Goal: Transaction & Acquisition: Purchase product/service

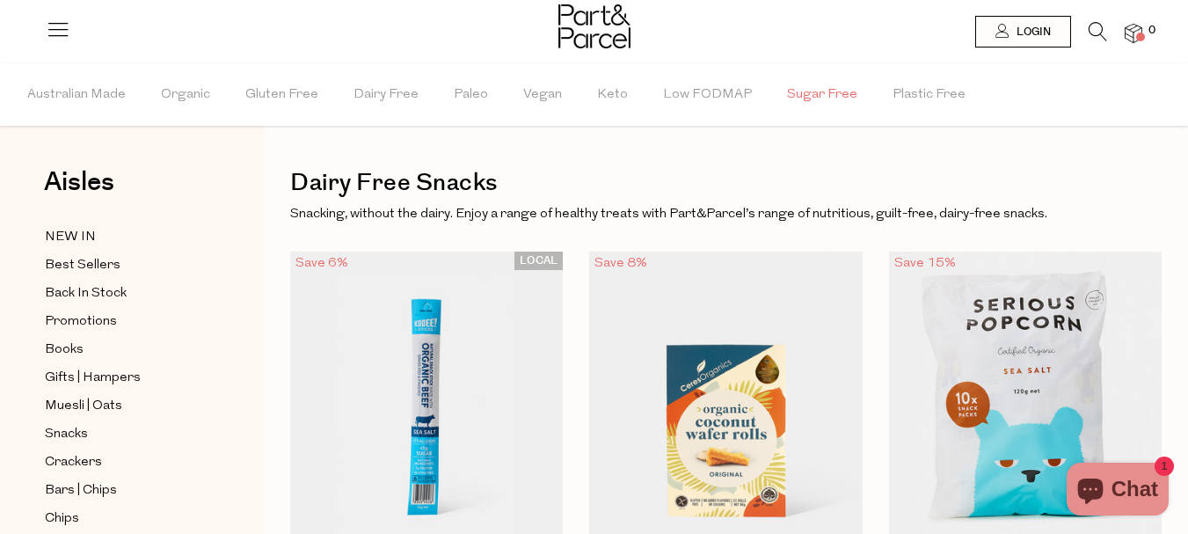
click at [787, 91] on span "Sugar Free" at bounding box center [822, 95] width 70 height 62
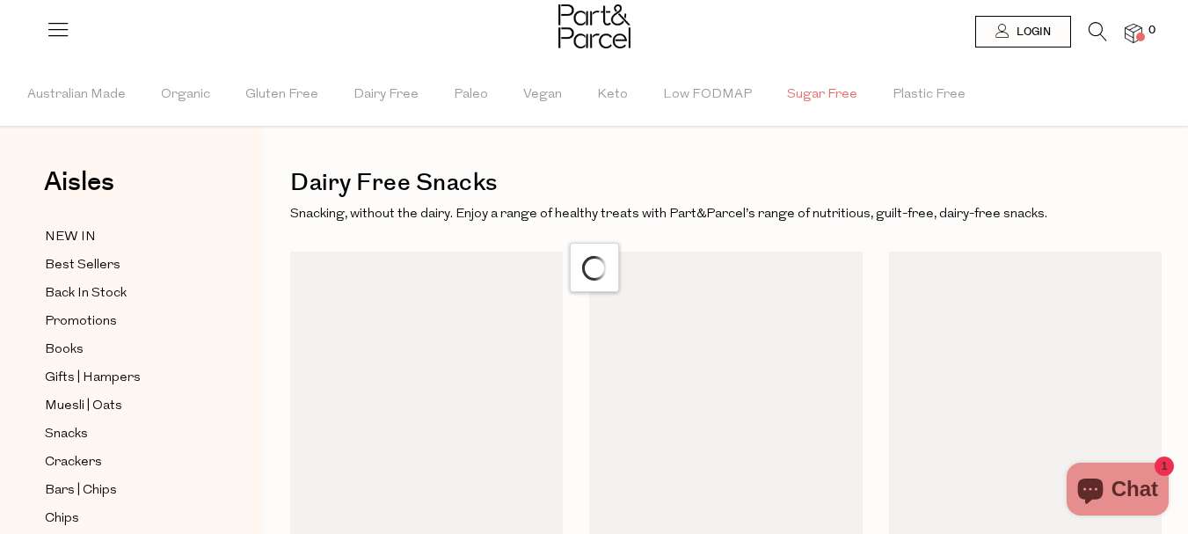
scroll to position [10, 0]
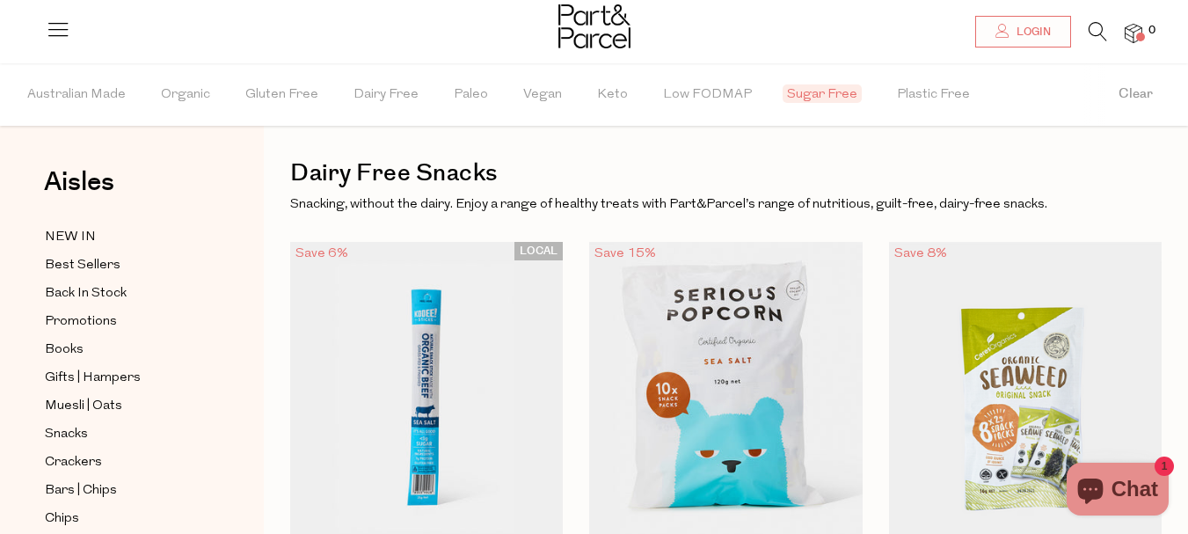
click at [814, 102] on span "Sugar Free" at bounding box center [822, 93] width 79 height 18
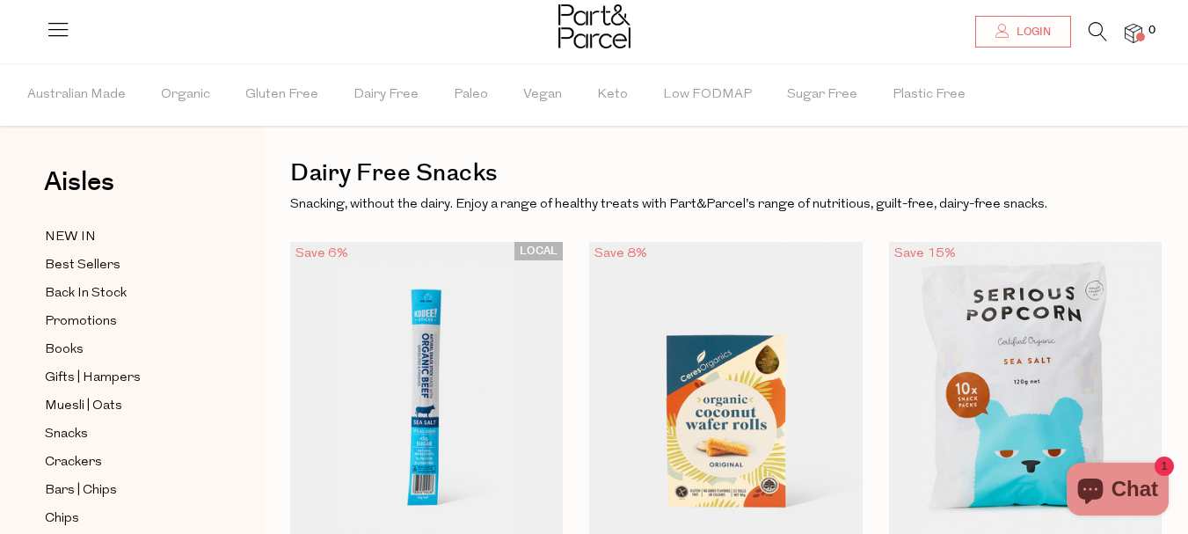
click at [591, 37] on img at bounding box center [595, 26] width 72 height 44
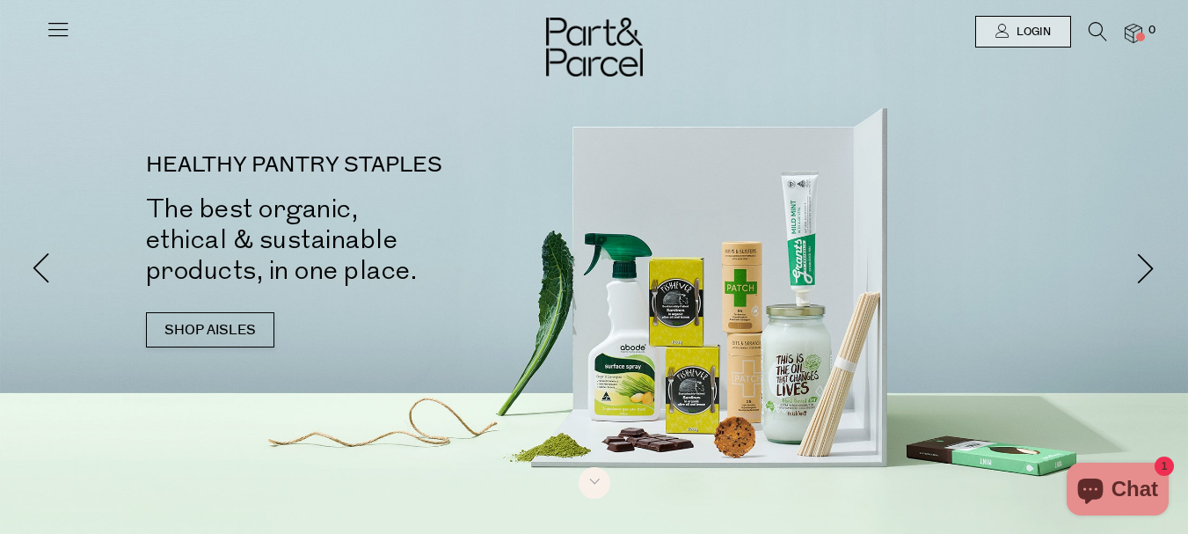
click at [55, 21] on icon at bounding box center [58, 29] width 25 height 25
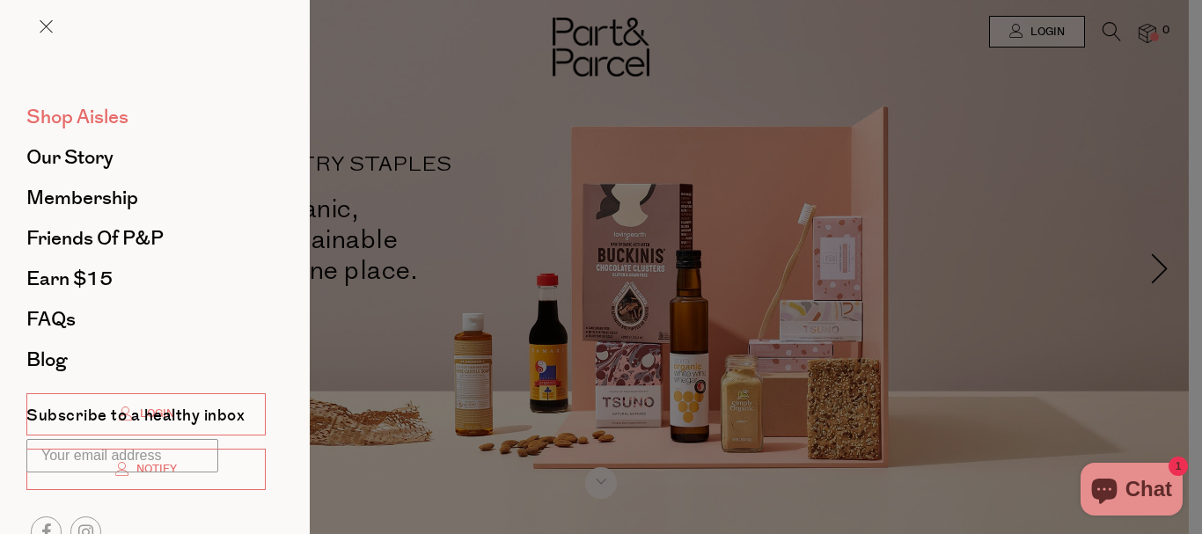
click at [91, 114] on span "Shop Aisles" at bounding box center [77, 117] width 102 height 28
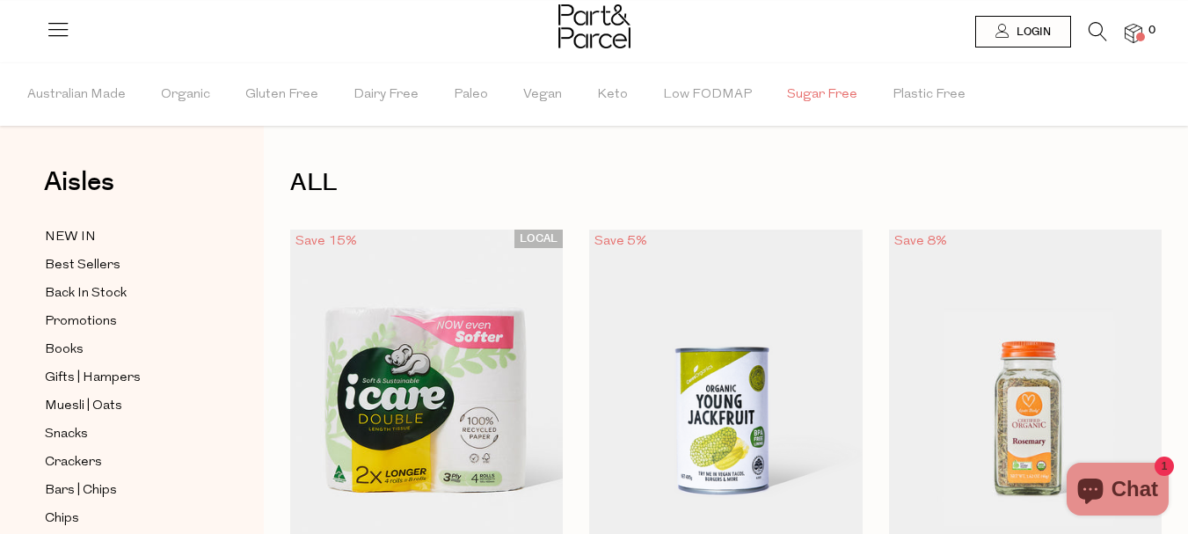
click at [814, 96] on span "Sugar Free" at bounding box center [822, 95] width 70 height 62
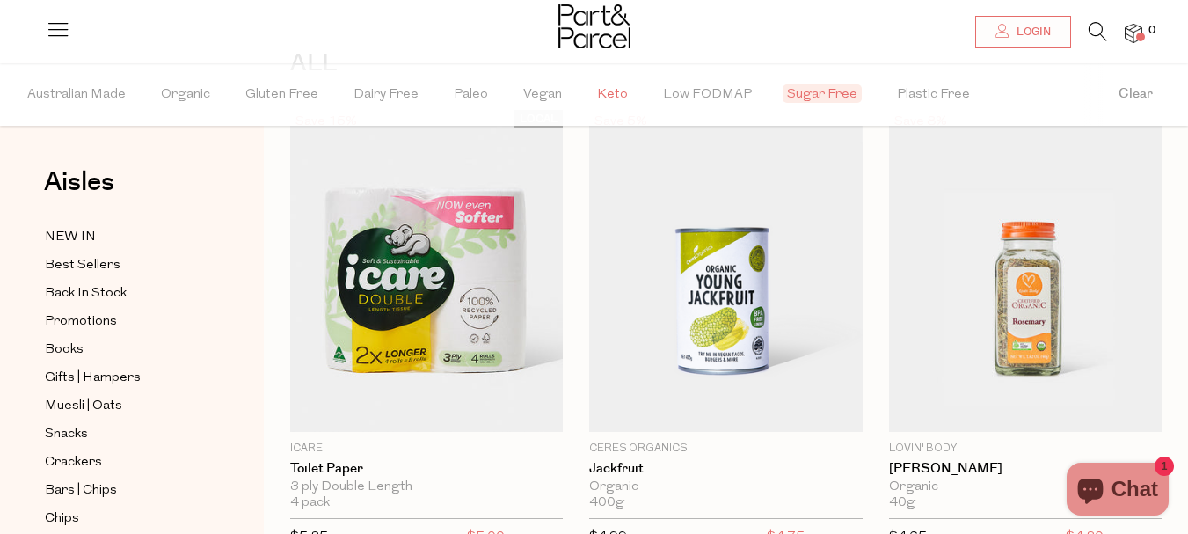
scroll to position [132, 0]
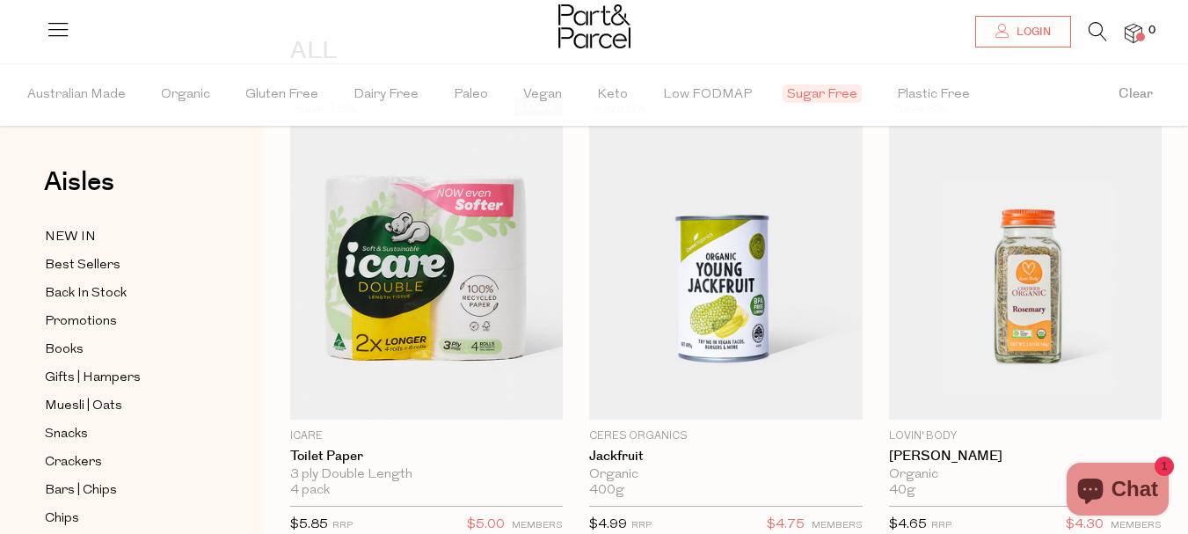
click at [600, 18] on img at bounding box center [595, 26] width 72 height 44
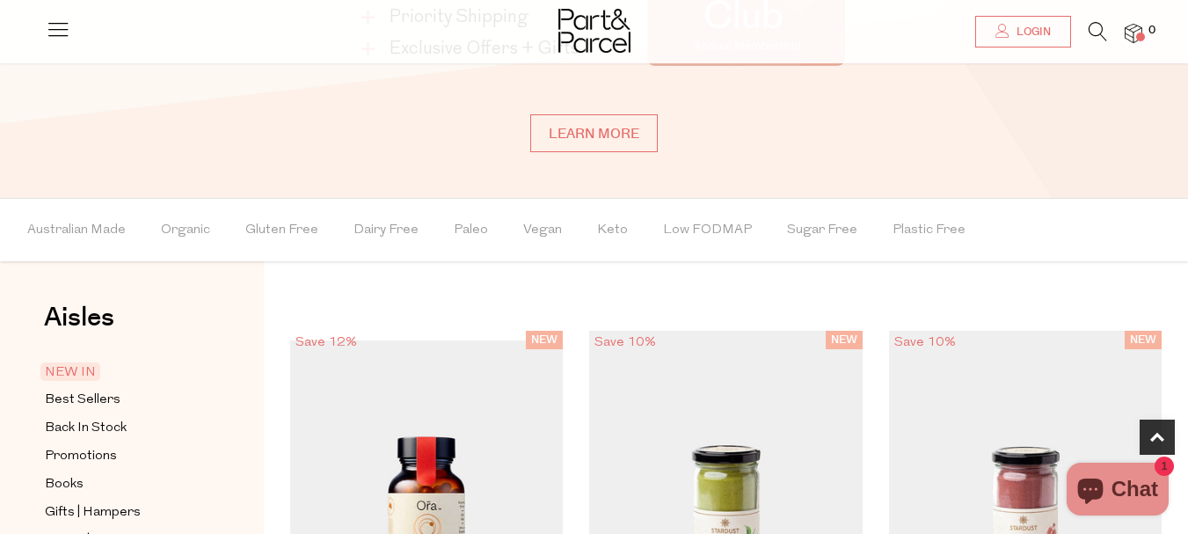
scroll to position [1100, 0]
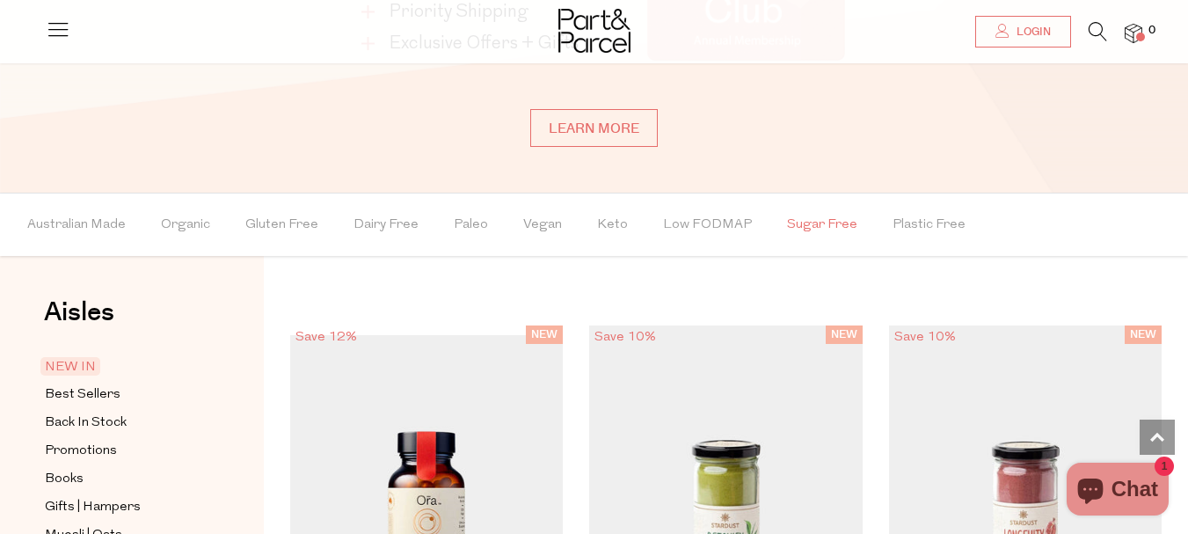
click at [791, 213] on span "Sugar Free" at bounding box center [822, 225] width 70 height 62
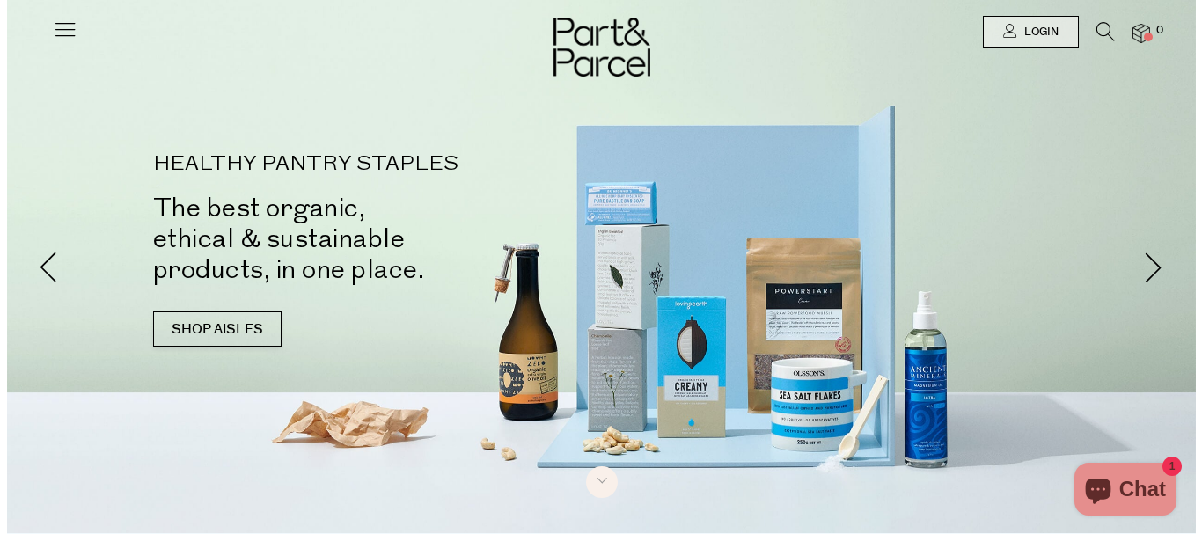
scroll to position [0, 0]
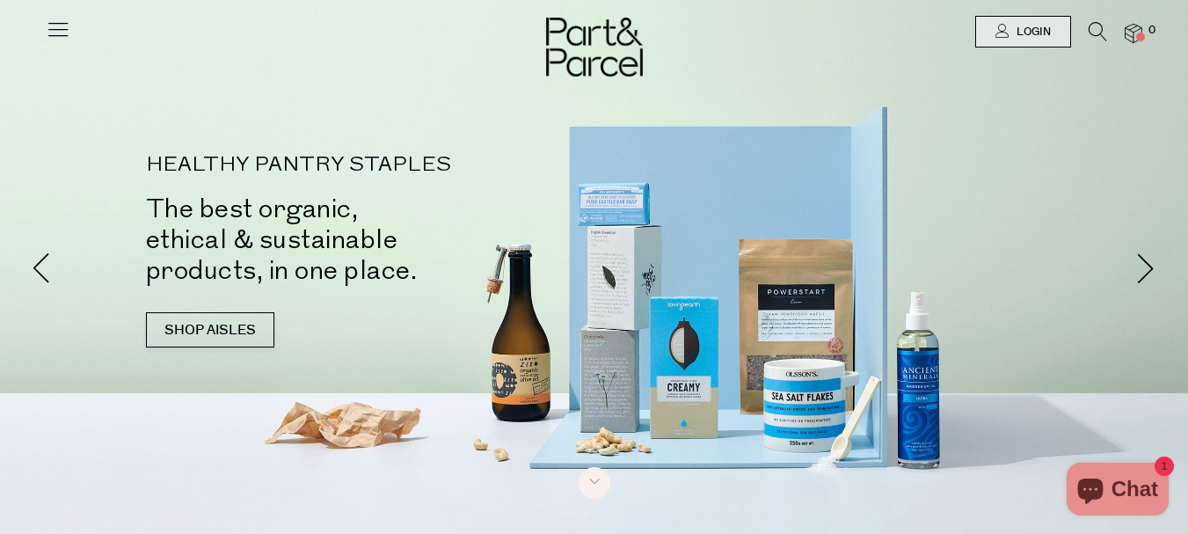
click at [59, 26] on icon at bounding box center [58, 29] width 25 height 25
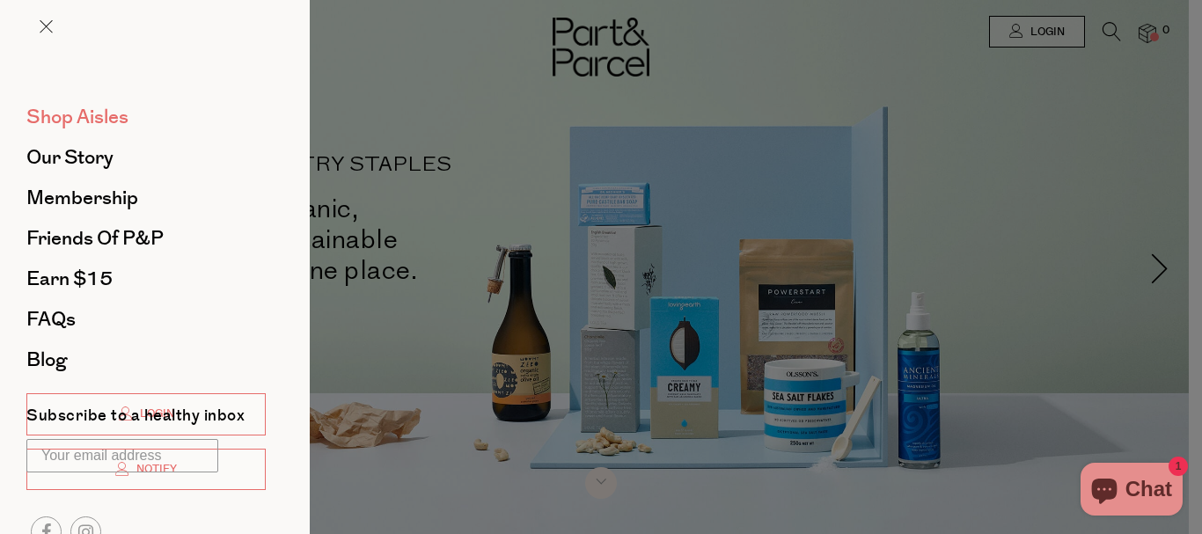
click at [77, 121] on span "Shop Aisles" at bounding box center [77, 117] width 102 height 28
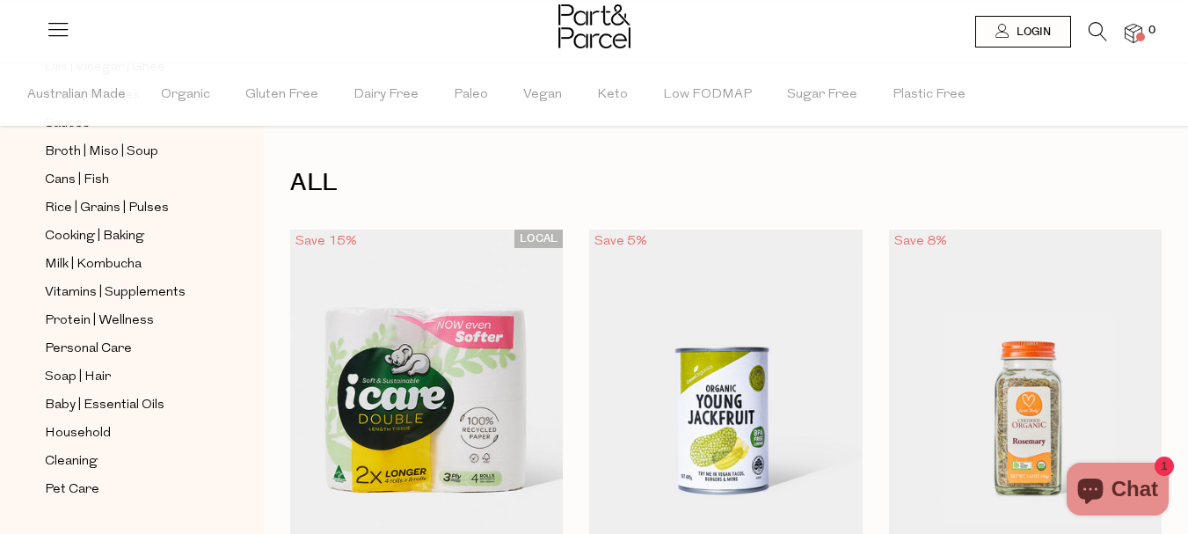
scroll to position [690, 0]
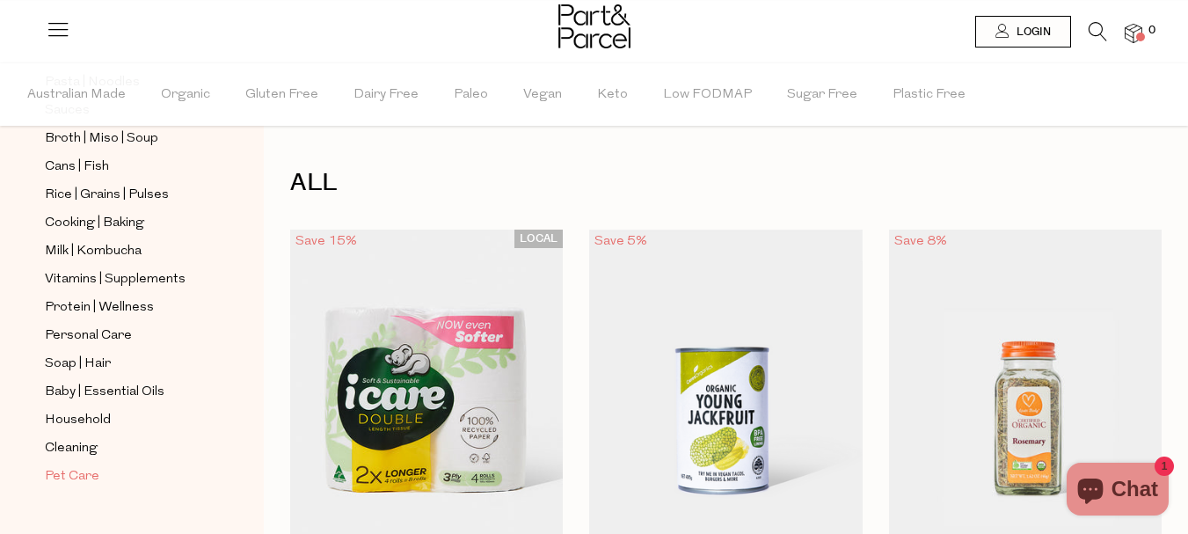
click at [81, 466] on span "Pet Care" at bounding box center [72, 476] width 55 height 21
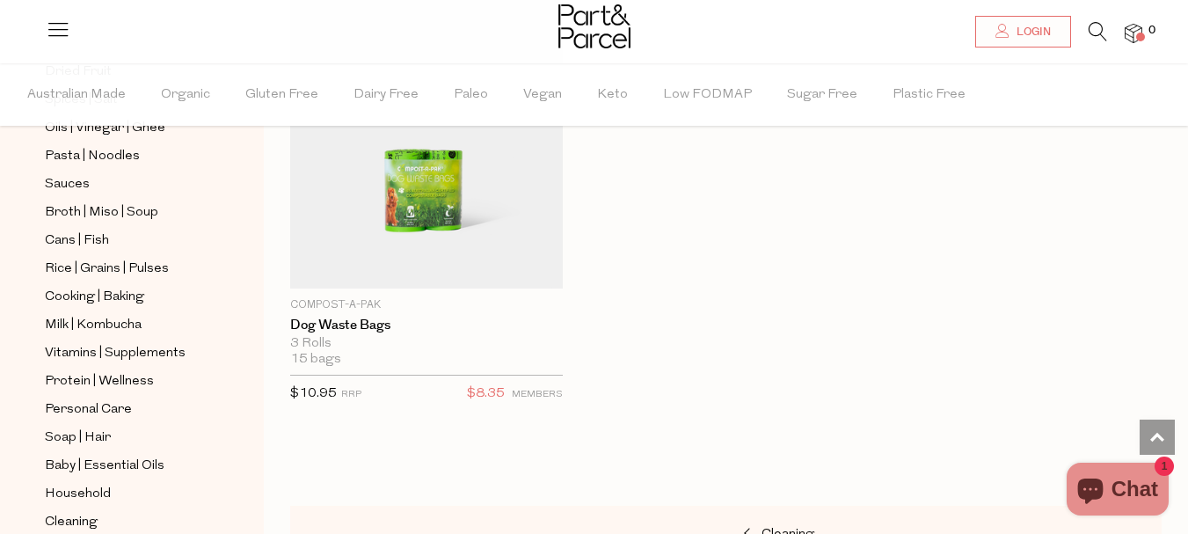
scroll to position [690, 0]
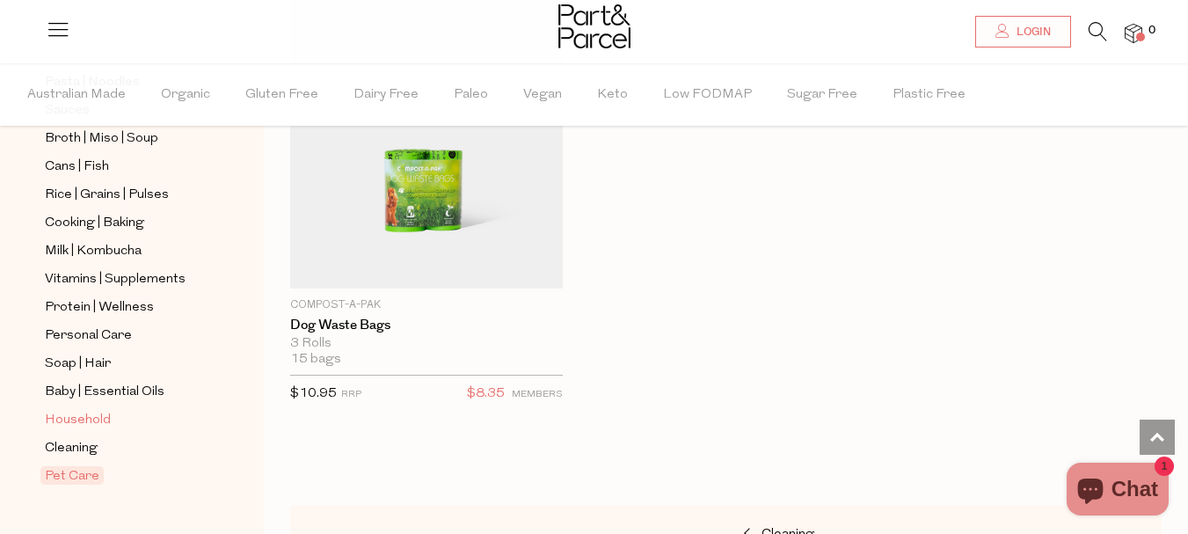
click at [81, 410] on span "Household" at bounding box center [78, 420] width 66 height 21
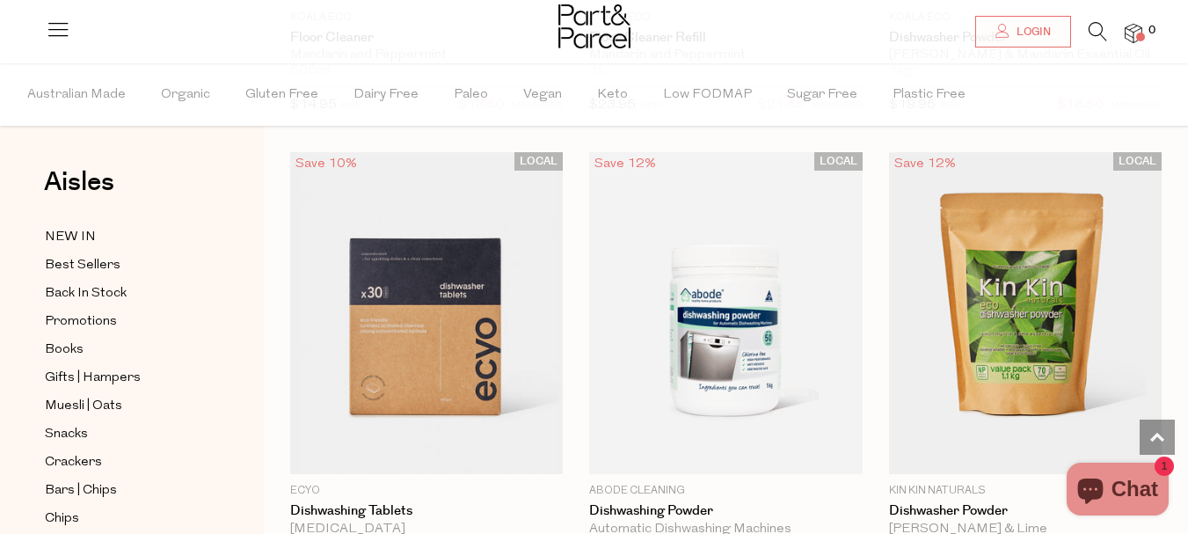
scroll to position [4420, 0]
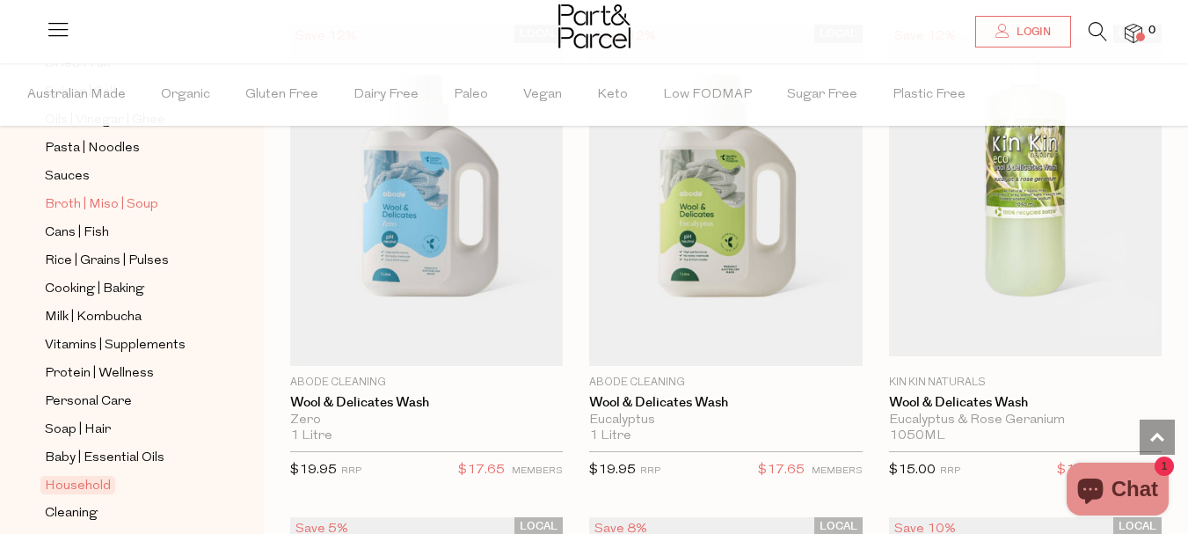
scroll to position [660, 0]
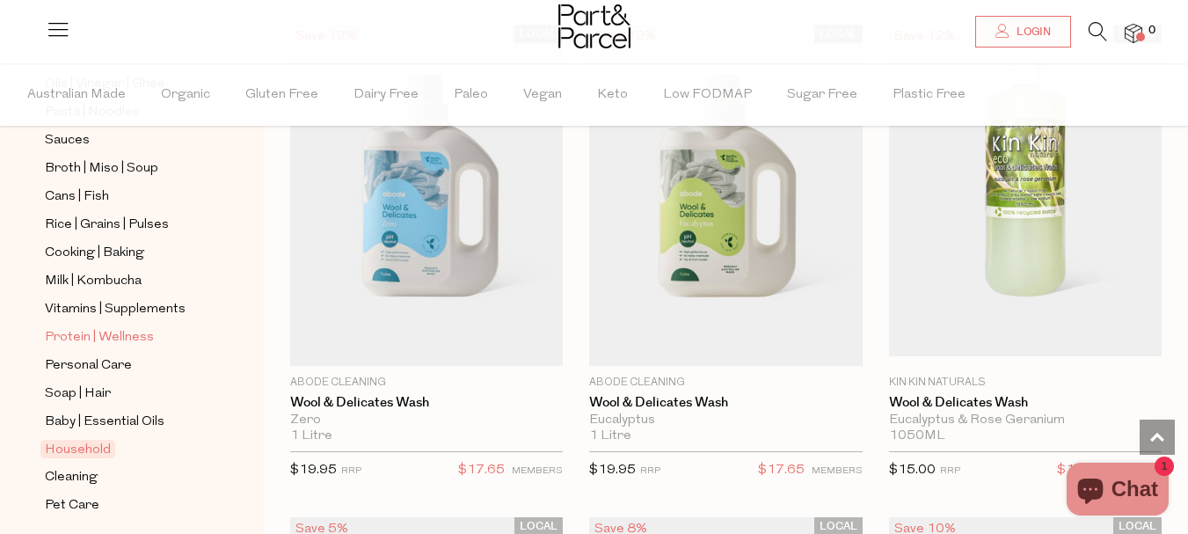
click at [80, 327] on span "Protein | Wellness" at bounding box center [99, 337] width 109 height 21
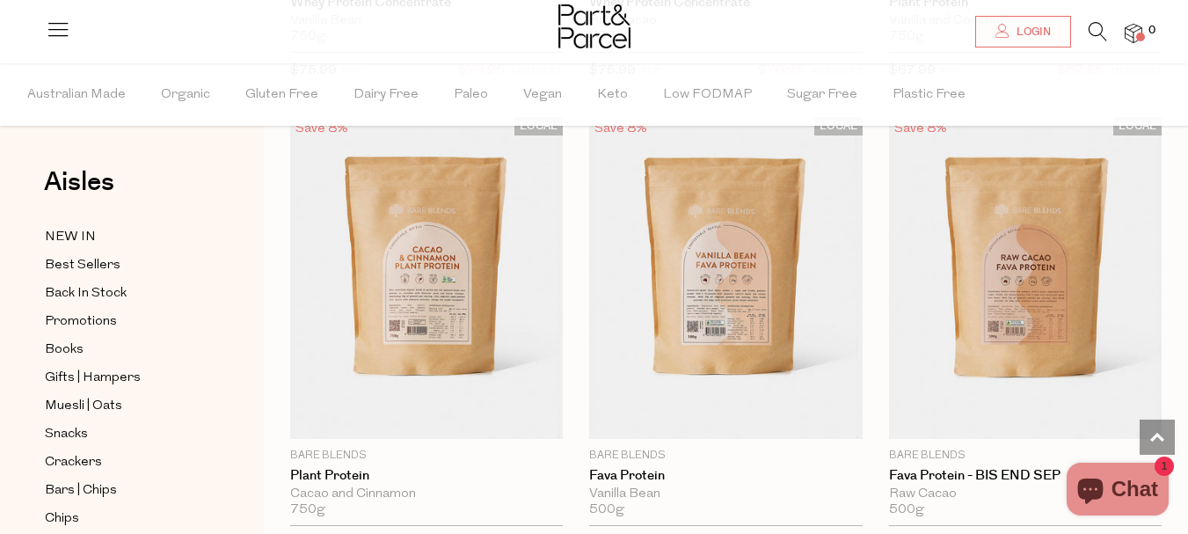
scroll to position [1078, 0]
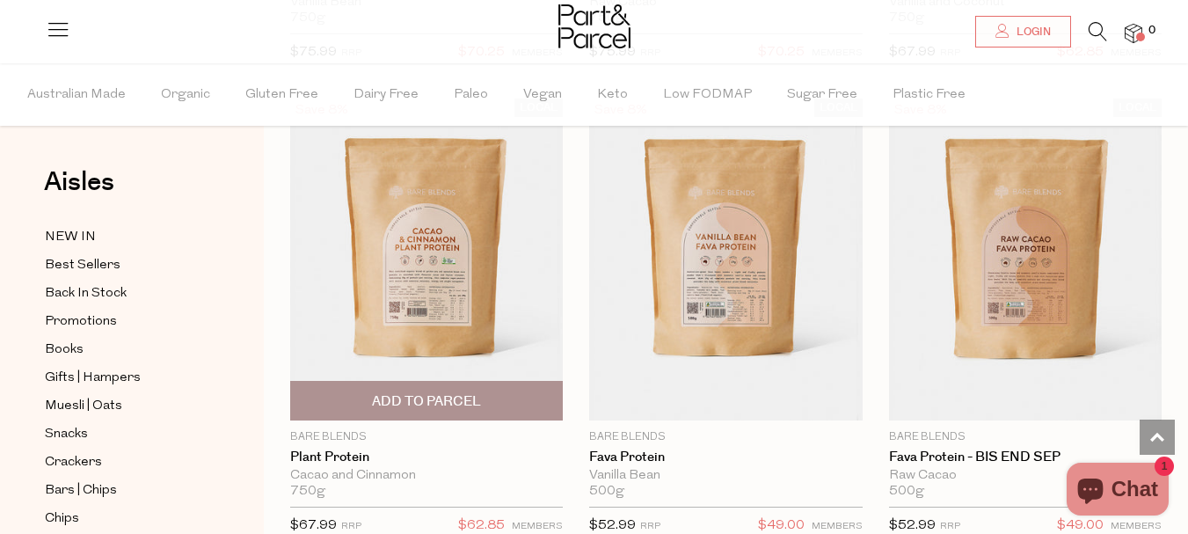
drag, startPoint x: 444, startPoint y: 331, endPoint x: 427, endPoint y: 411, distance: 82.0
click at [427, 415] on span "Add To Parcel" at bounding box center [427, 401] width 262 height 38
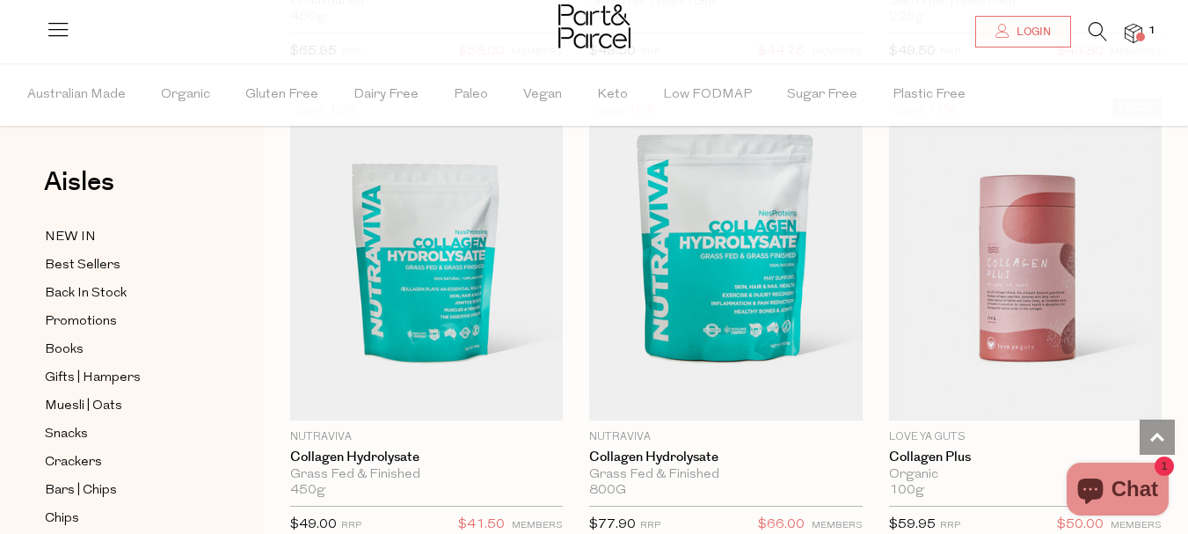
scroll to position [3321, 0]
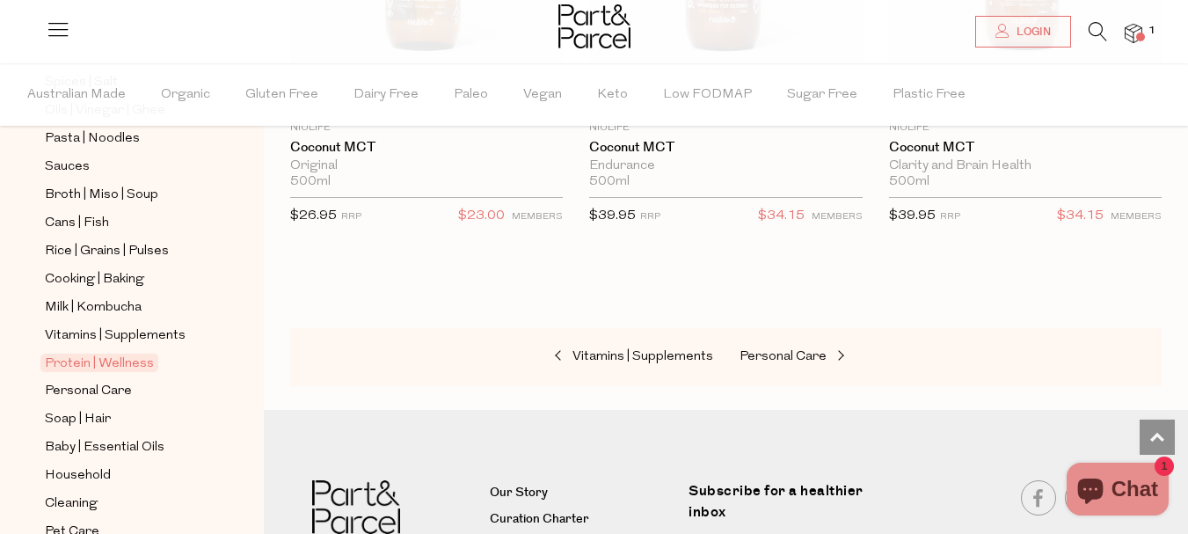
scroll to position [624, 0]
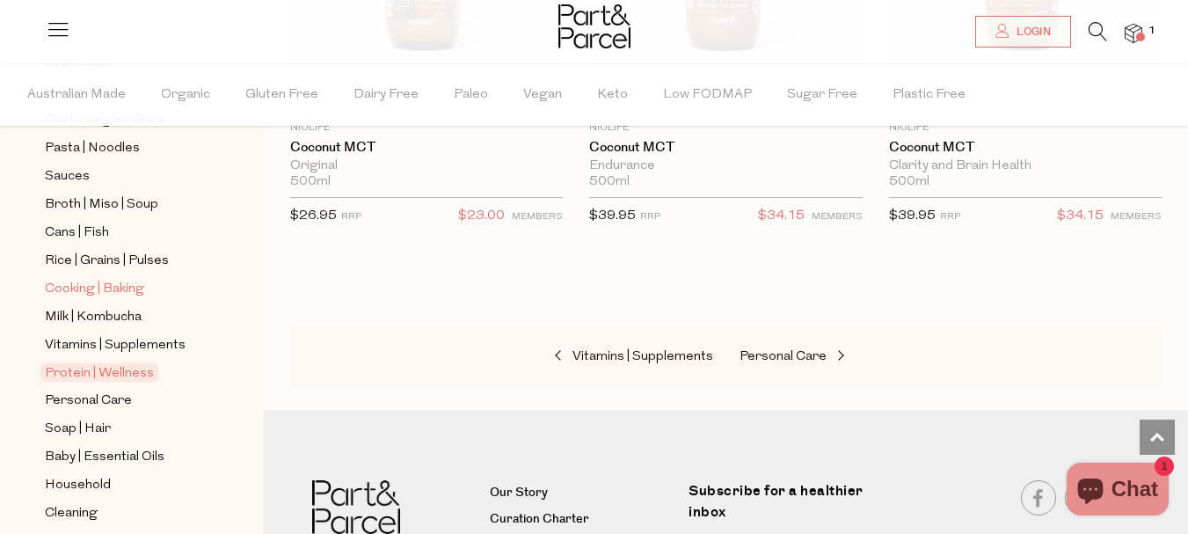
click at [64, 279] on span "Cooking | Baking" at bounding box center [94, 289] width 99 height 21
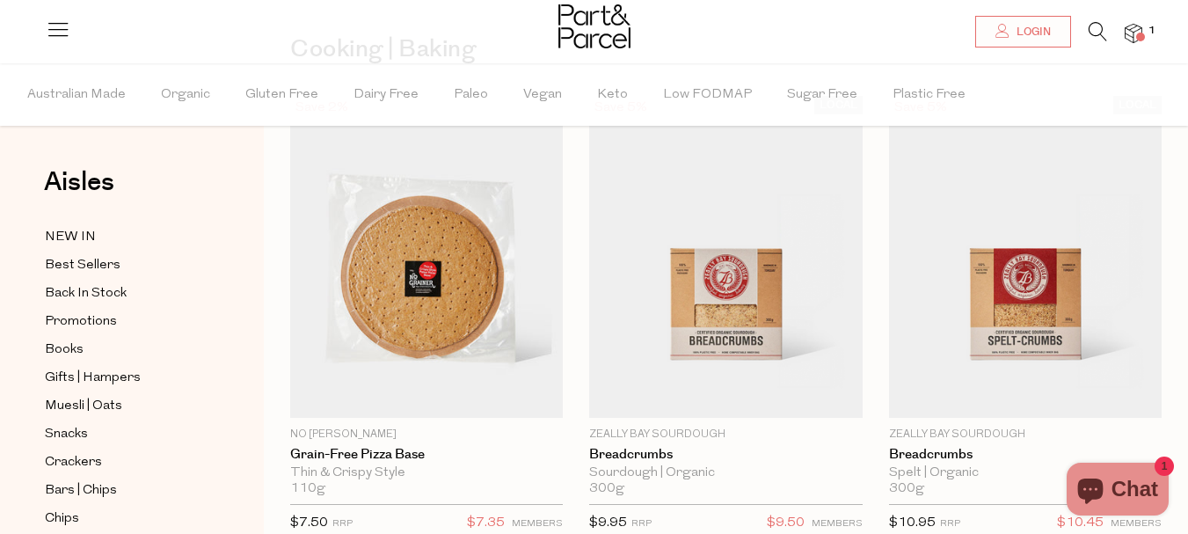
scroll to position [110, 0]
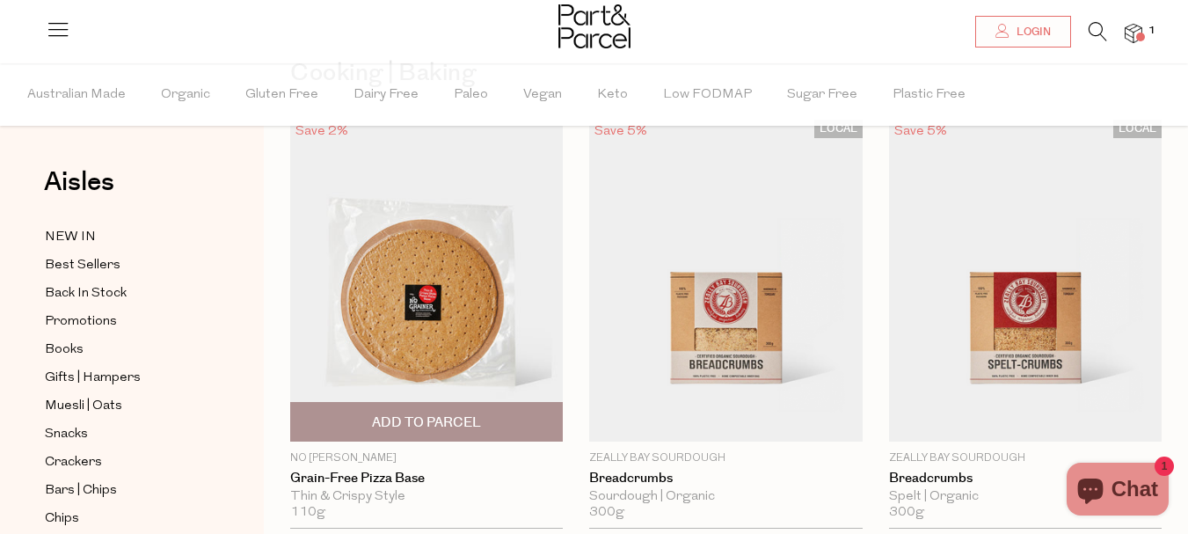
click at [430, 416] on span "Add To Parcel" at bounding box center [426, 422] width 109 height 18
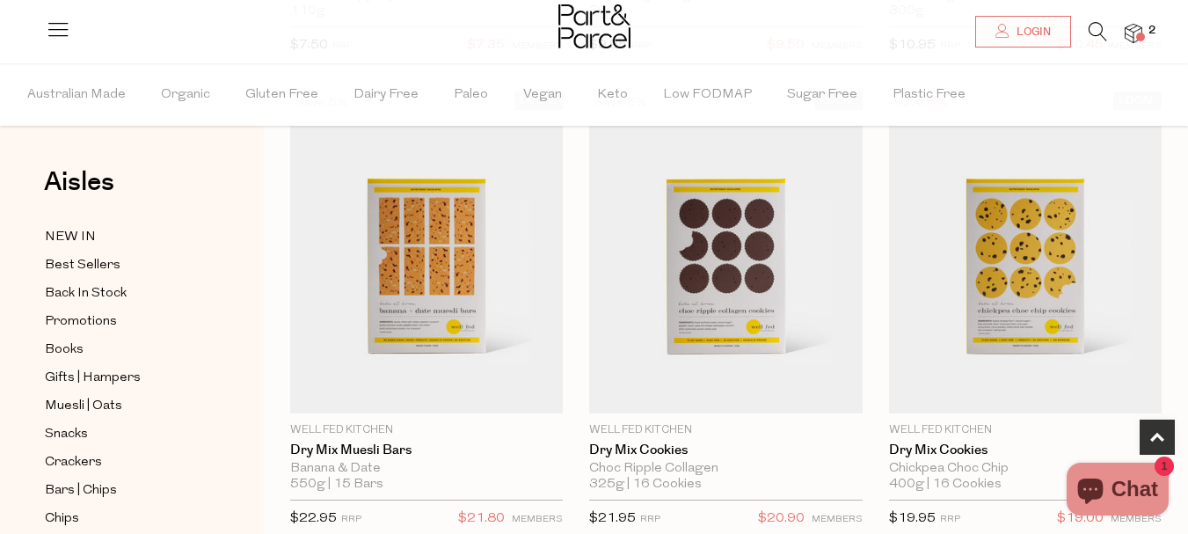
scroll to position [616, 0]
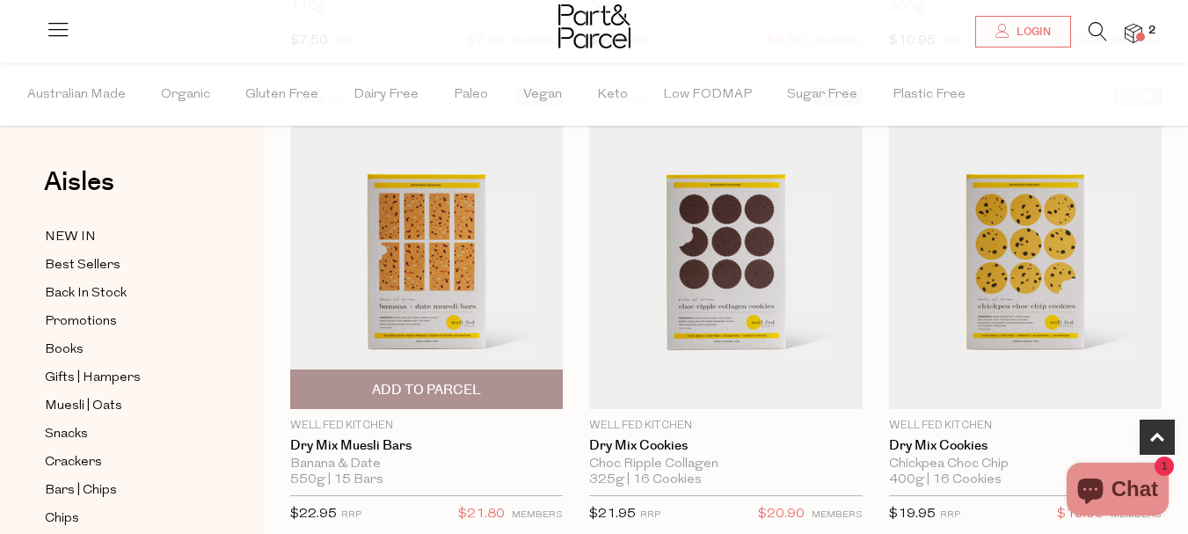
click at [449, 378] on span "Add To Parcel" at bounding box center [427, 389] width 262 height 38
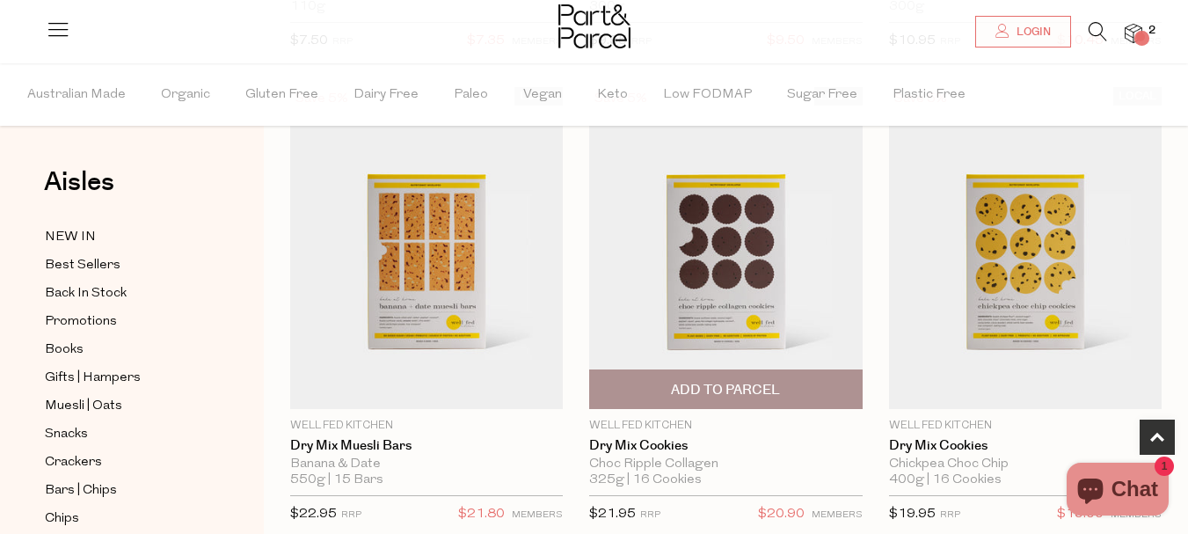
click at [622, 382] on span "Add To Parcel" at bounding box center [726, 389] width 262 height 38
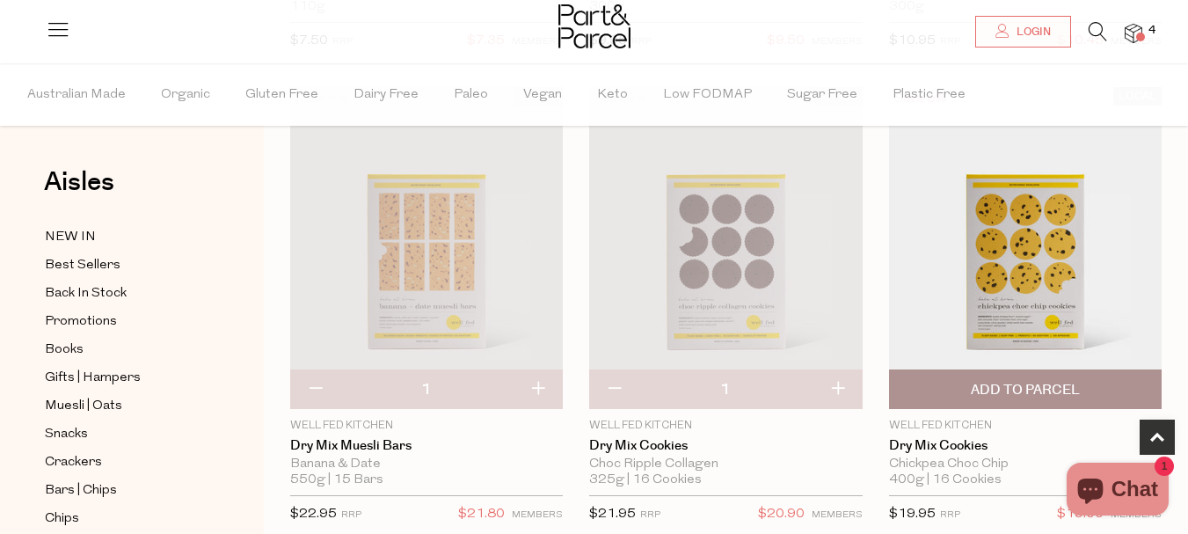
click at [994, 391] on span "Add To Parcel" at bounding box center [1025, 390] width 109 height 18
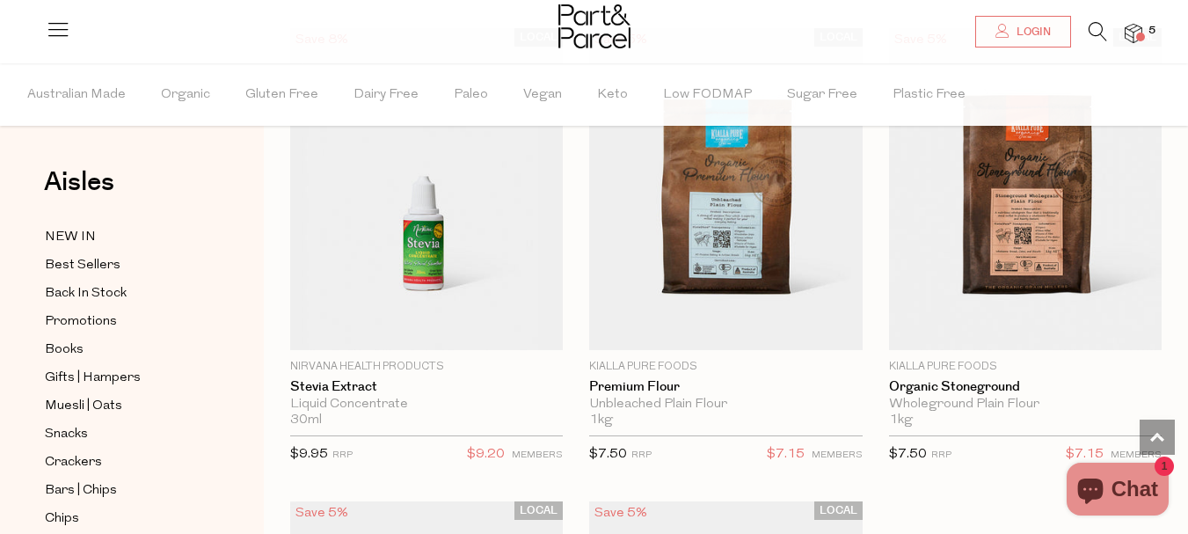
scroll to position [7323, 0]
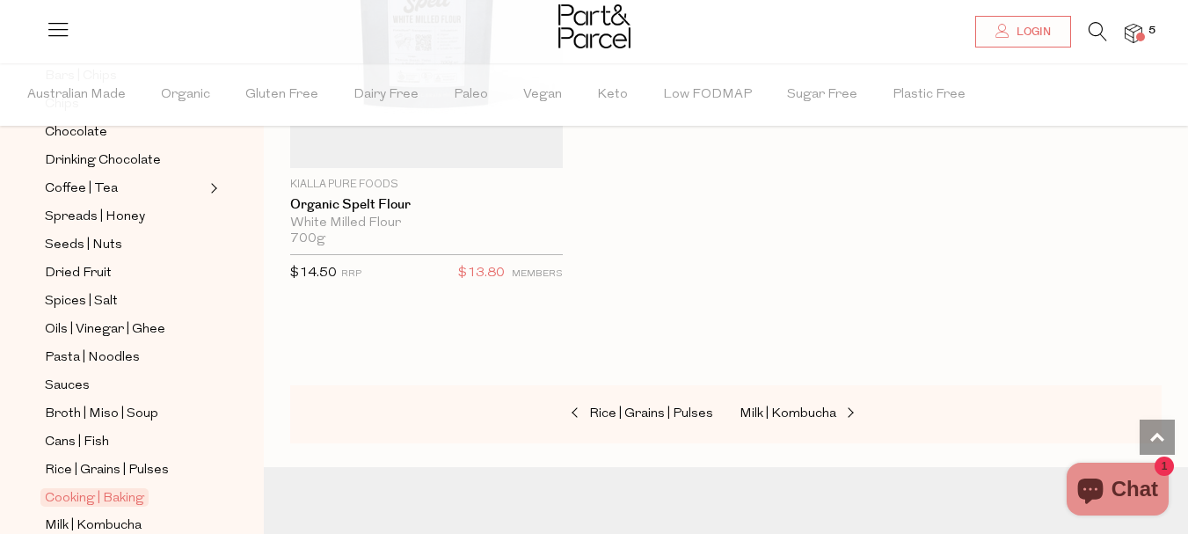
scroll to position [418, 0]
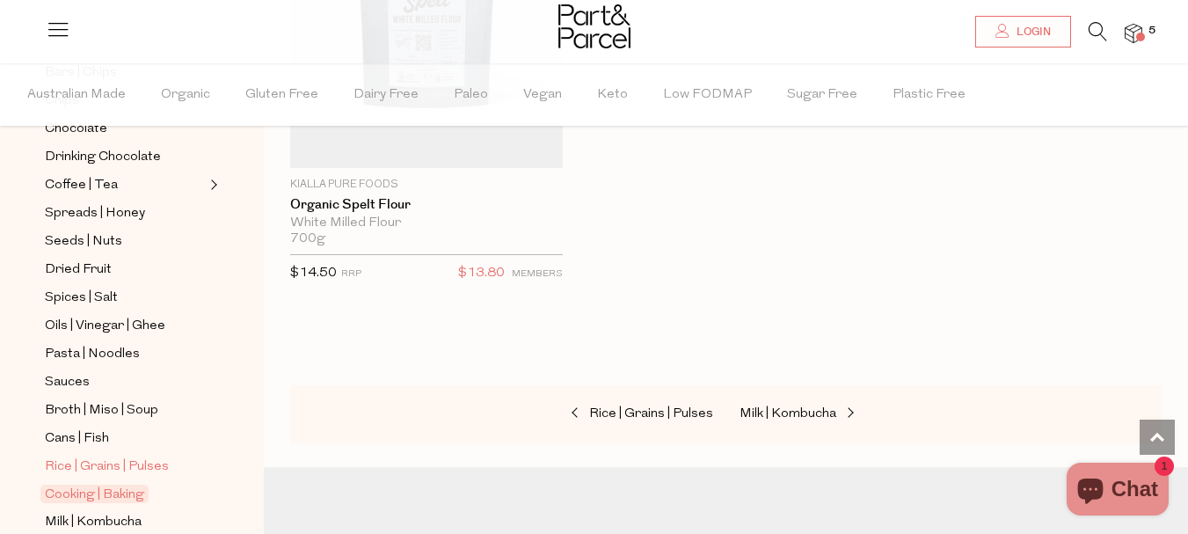
click at [77, 457] on span "Rice | Grains | Pulses" at bounding box center [107, 467] width 124 height 21
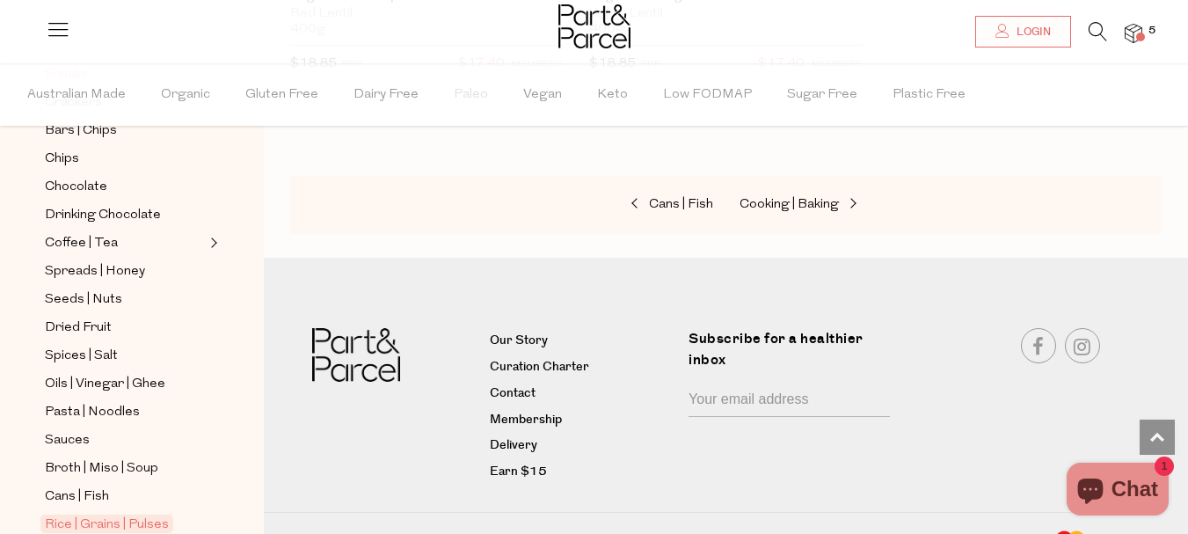
scroll to position [396, 0]
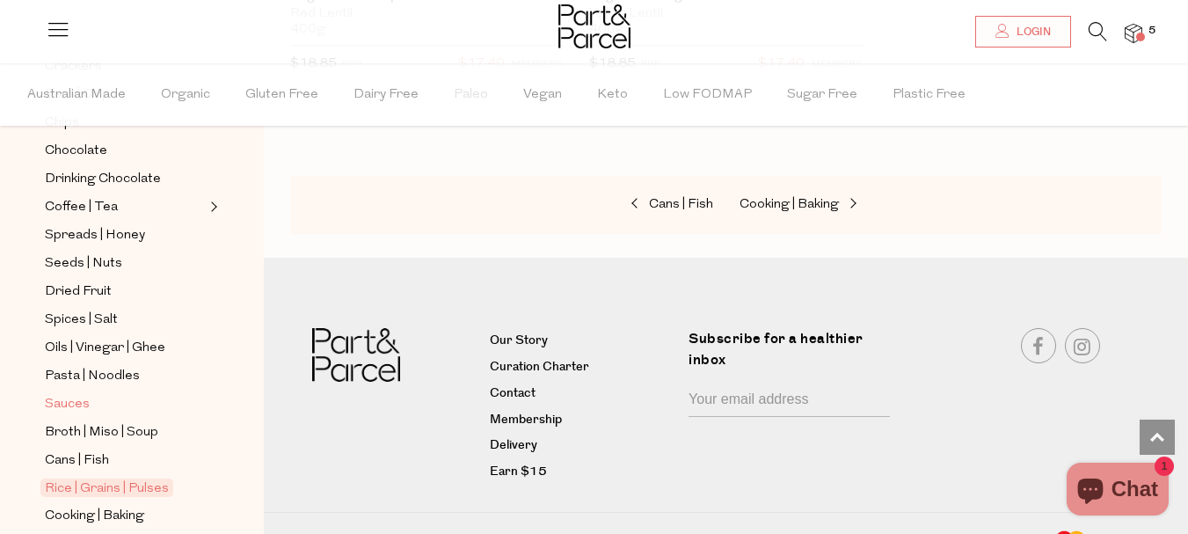
click at [70, 394] on span "Sauces" at bounding box center [67, 404] width 45 height 21
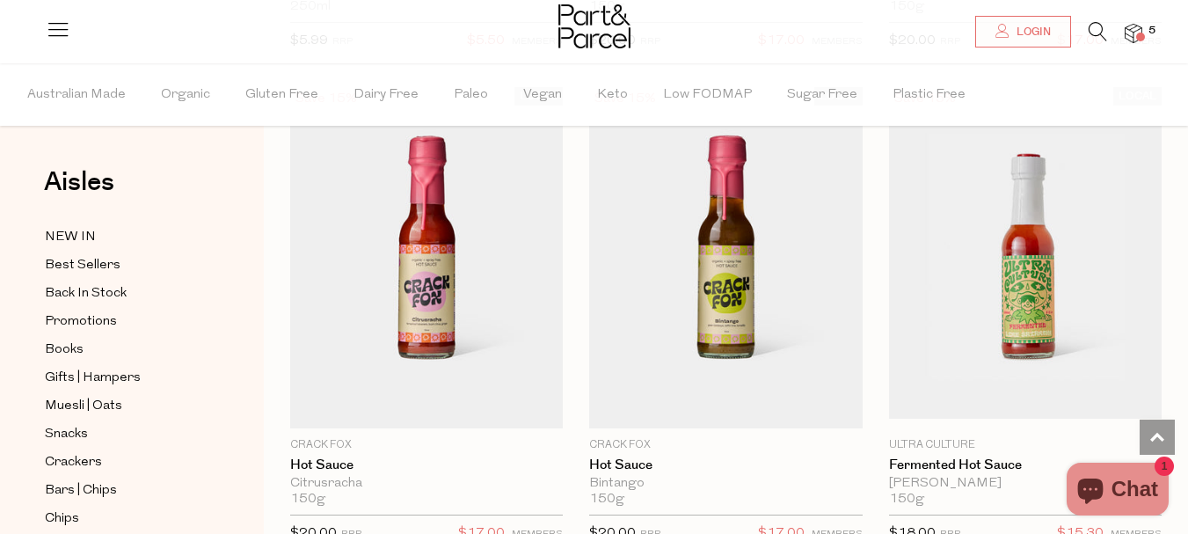
scroll to position [4904, 0]
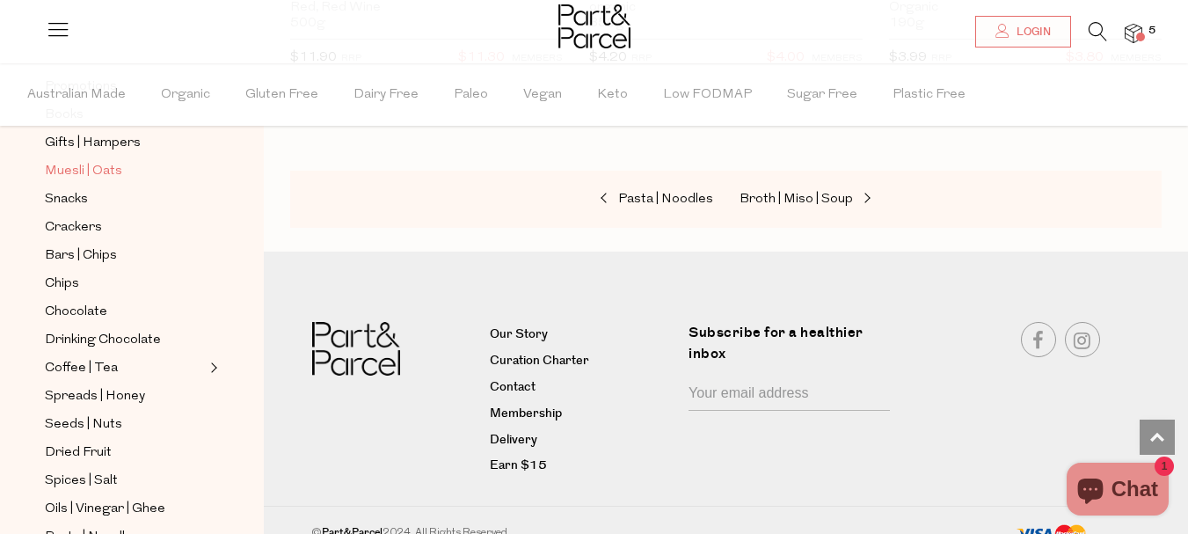
scroll to position [308, 0]
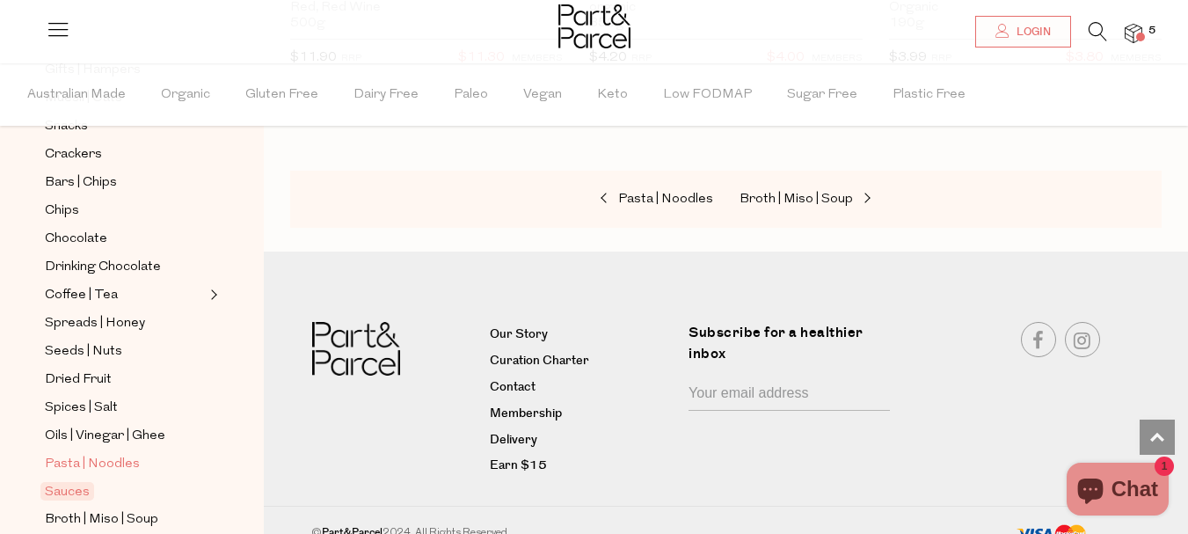
click at [121, 454] on span "Pasta | Noodles" at bounding box center [92, 464] width 95 height 21
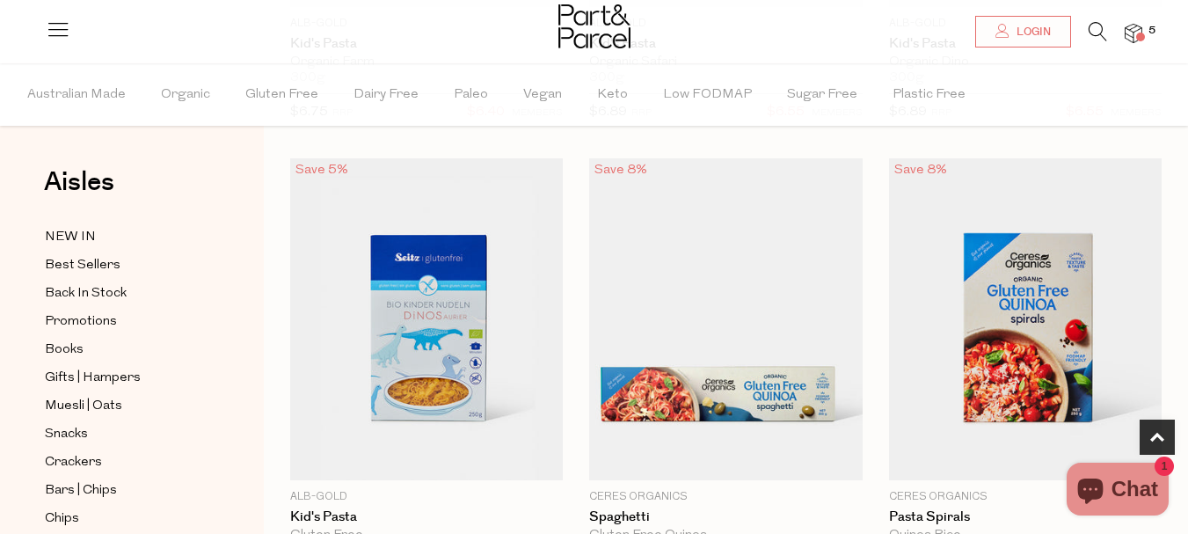
scroll to position [572, 0]
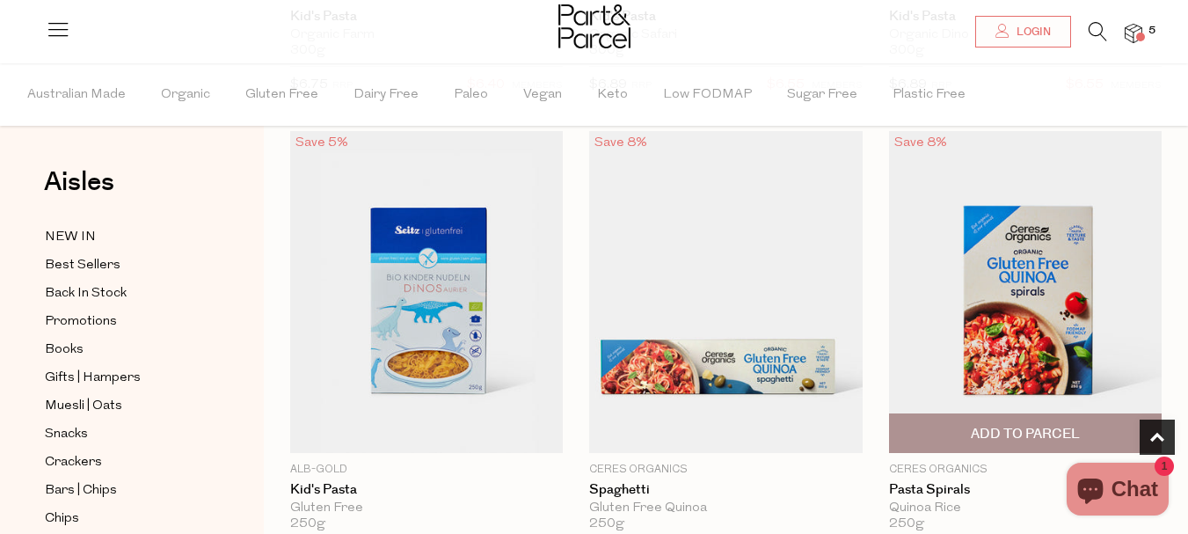
click at [988, 436] on span "Add To Parcel" at bounding box center [1025, 434] width 109 height 18
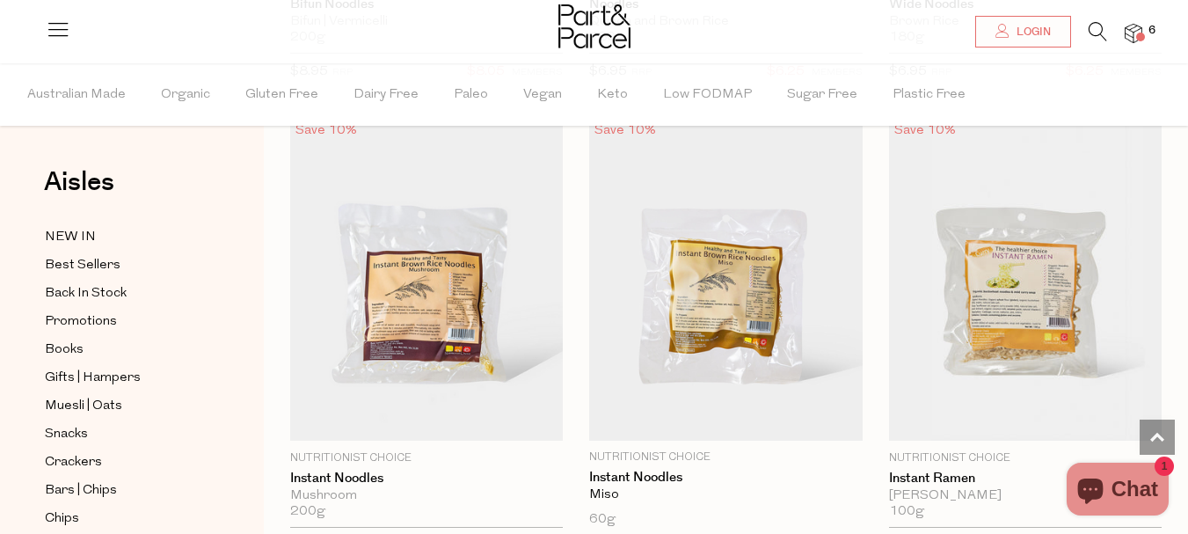
scroll to position [7213, 0]
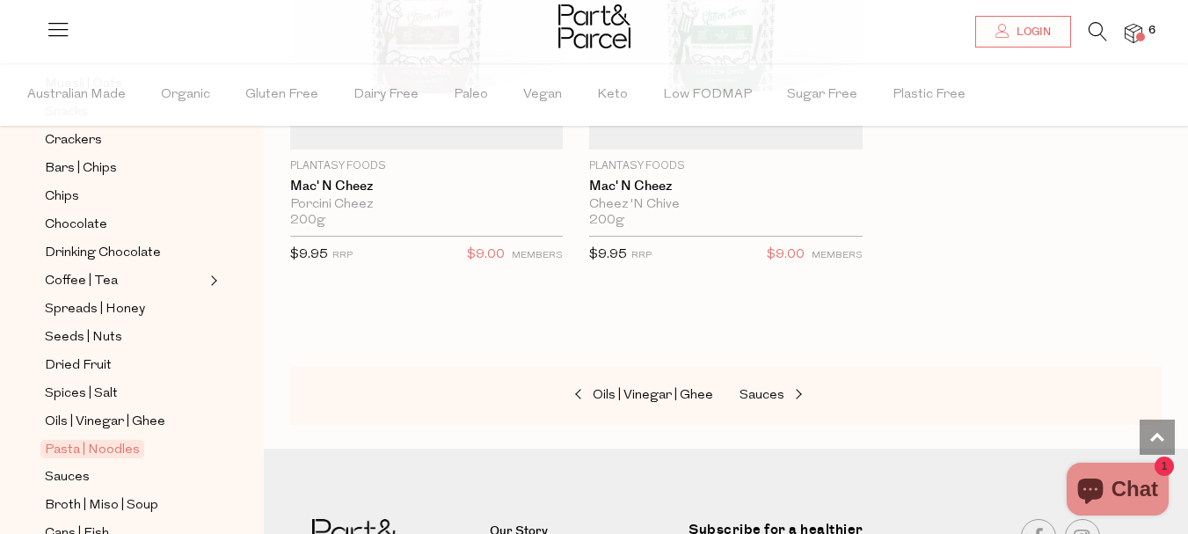
scroll to position [396, 0]
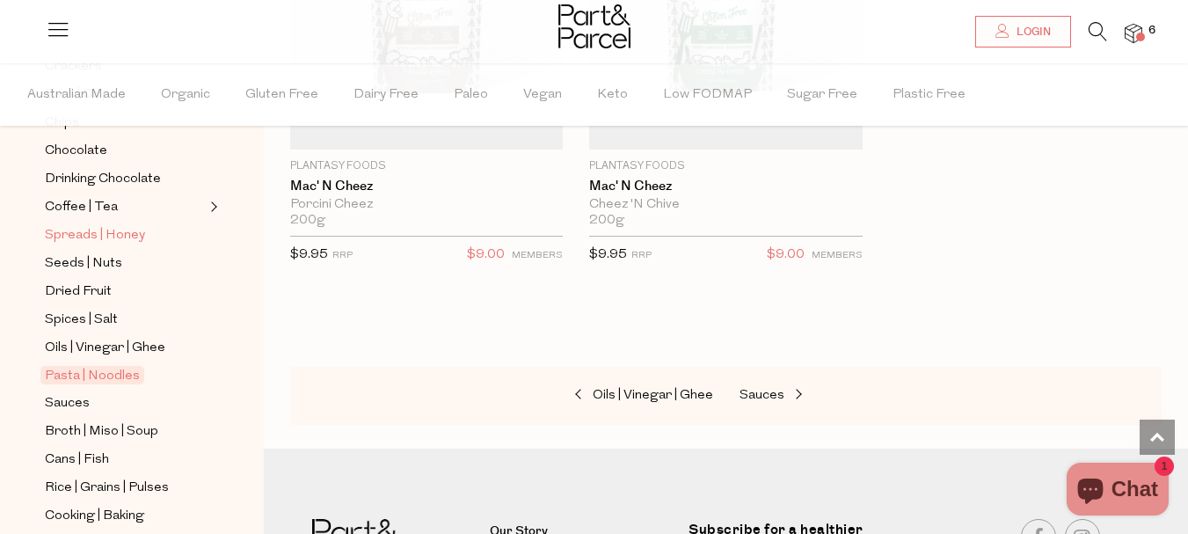
click at [76, 225] on span "Spreads | Honey" at bounding box center [95, 235] width 100 height 21
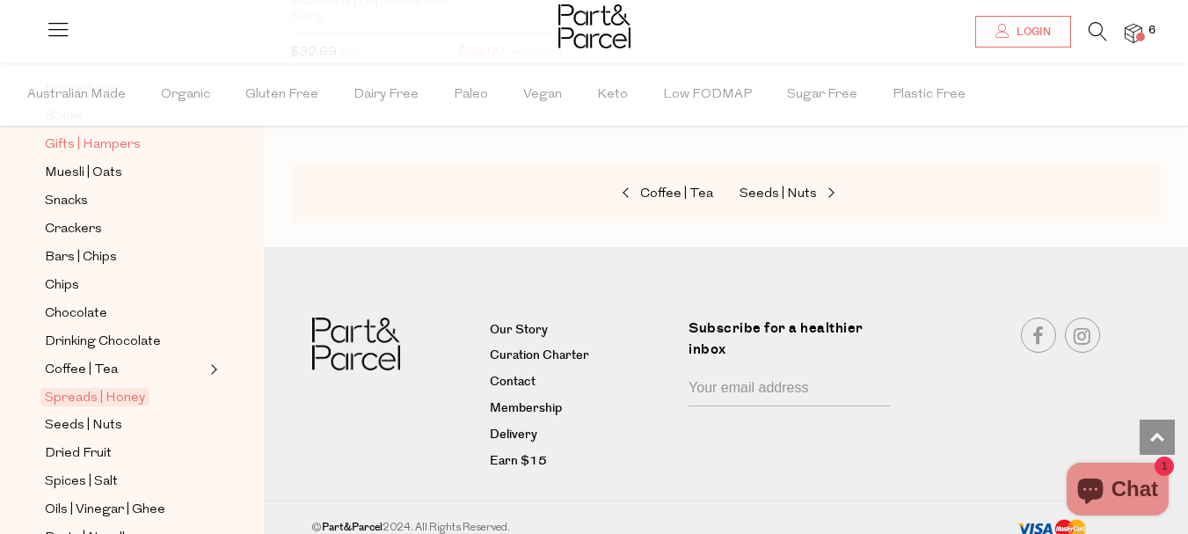
scroll to position [308, 0]
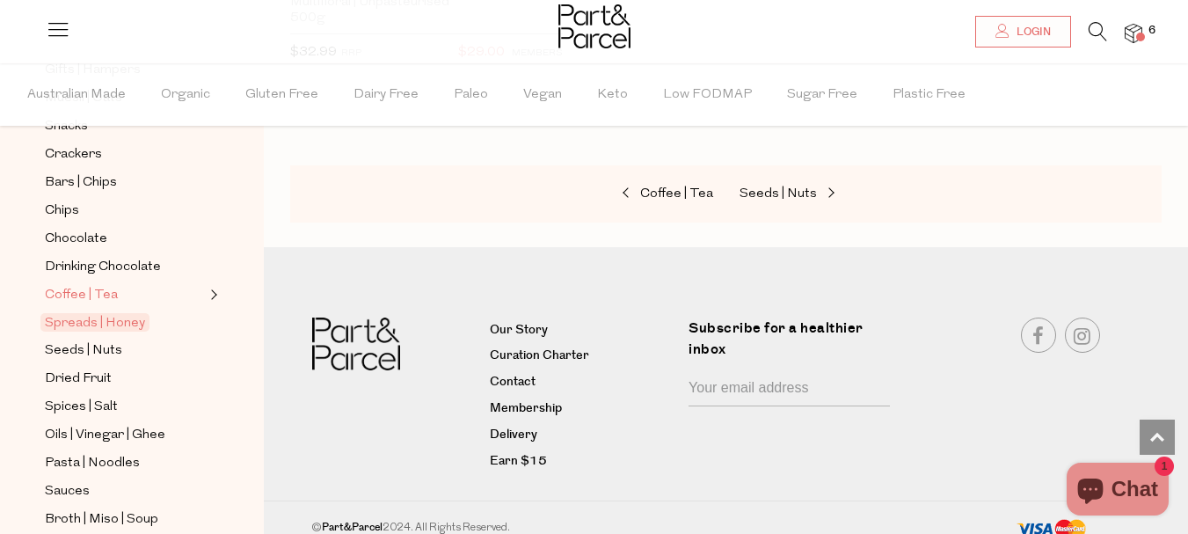
click at [76, 285] on span "Coffee | Tea" at bounding box center [81, 295] width 73 height 21
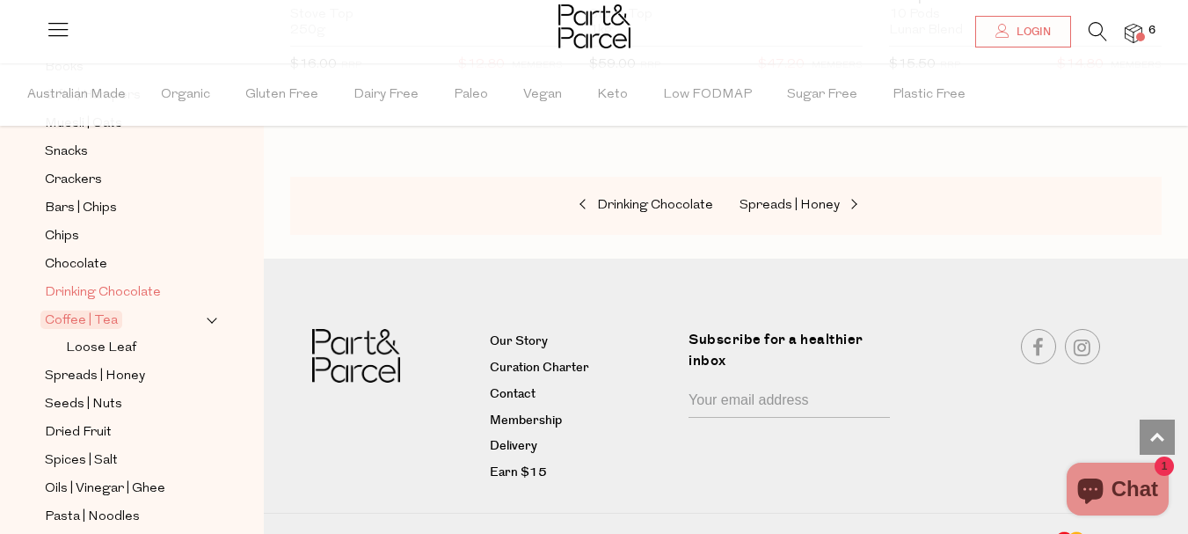
scroll to position [220, 0]
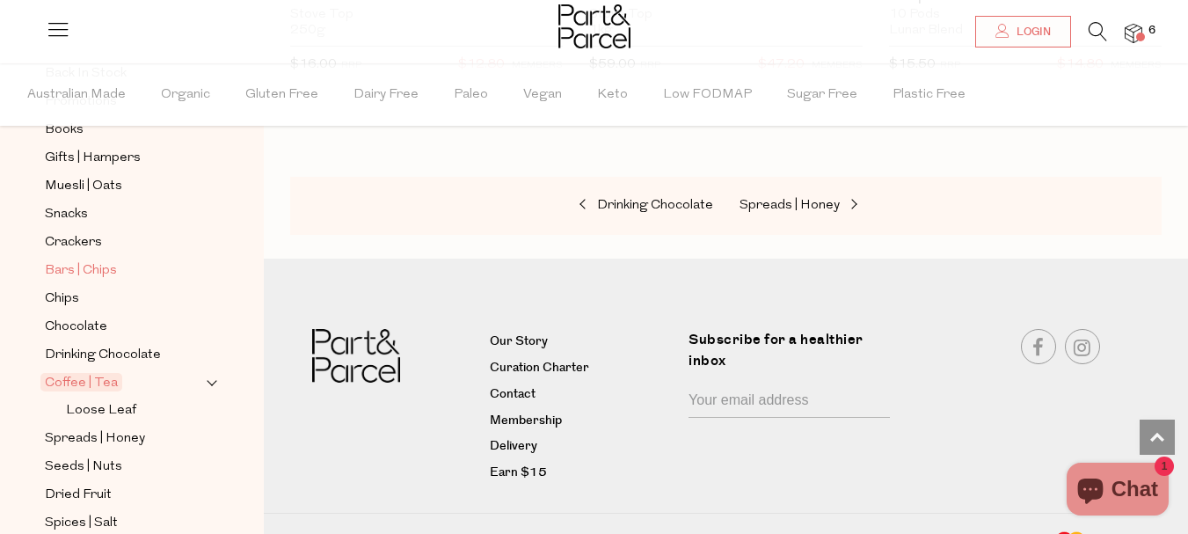
click at [65, 261] on span "Bars | Chips" at bounding box center [81, 270] width 72 height 21
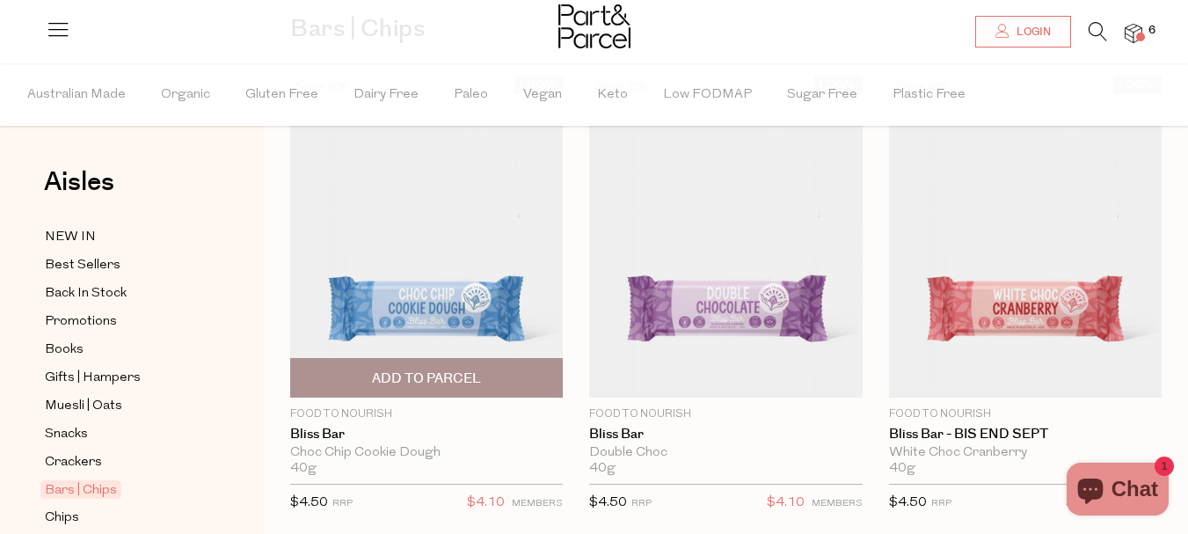
scroll to position [176, 0]
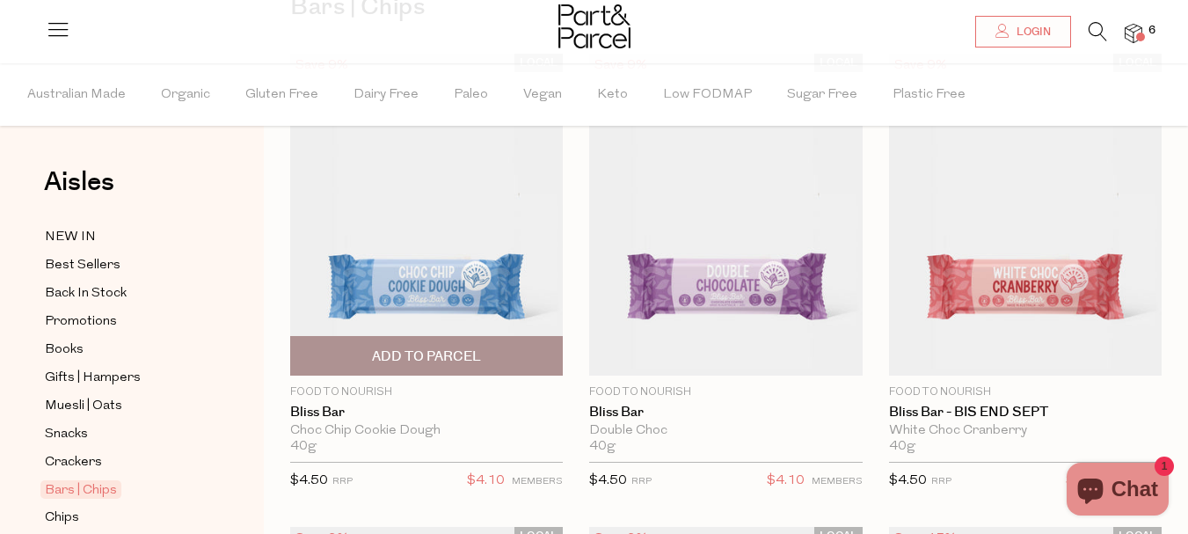
click at [402, 362] on span "Add To Parcel" at bounding box center [426, 356] width 109 height 18
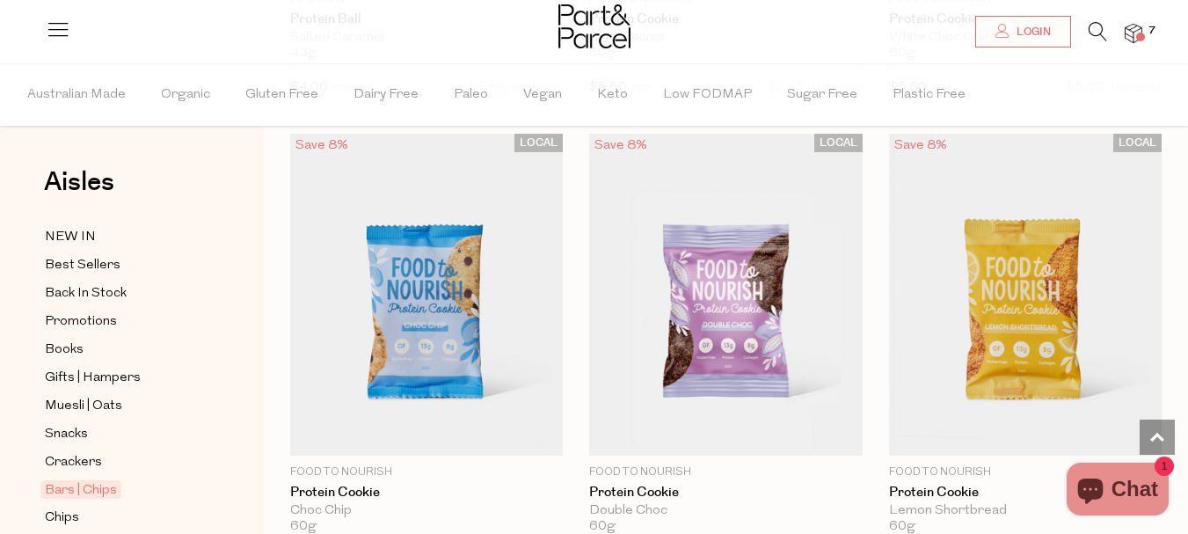
scroll to position [7323, 0]
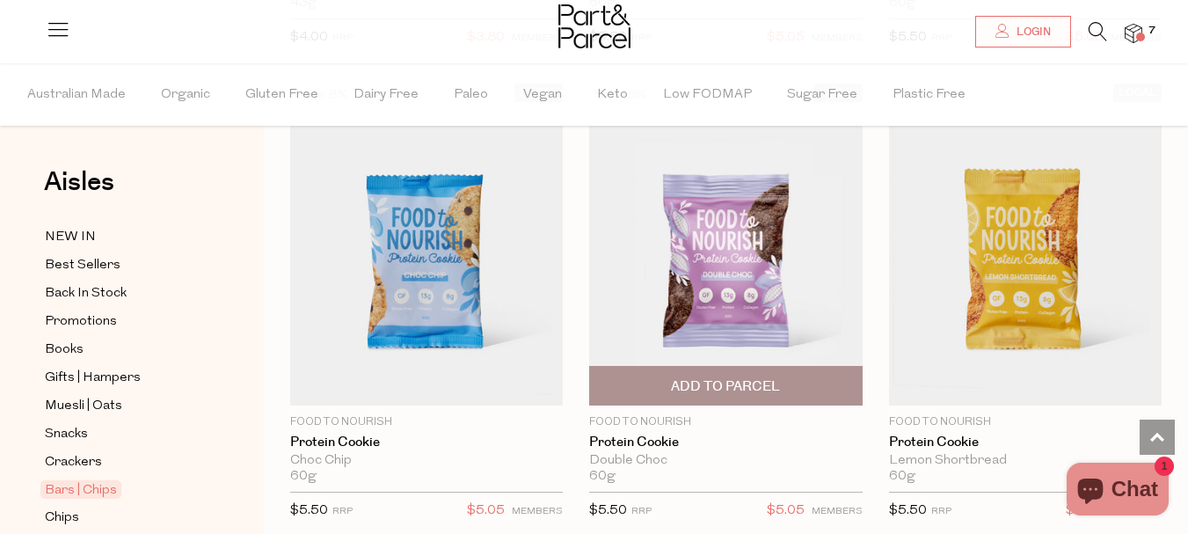
click at [698, 377] on span "Add To Parcel" at bounding box center [725, 386] width 109 height 18
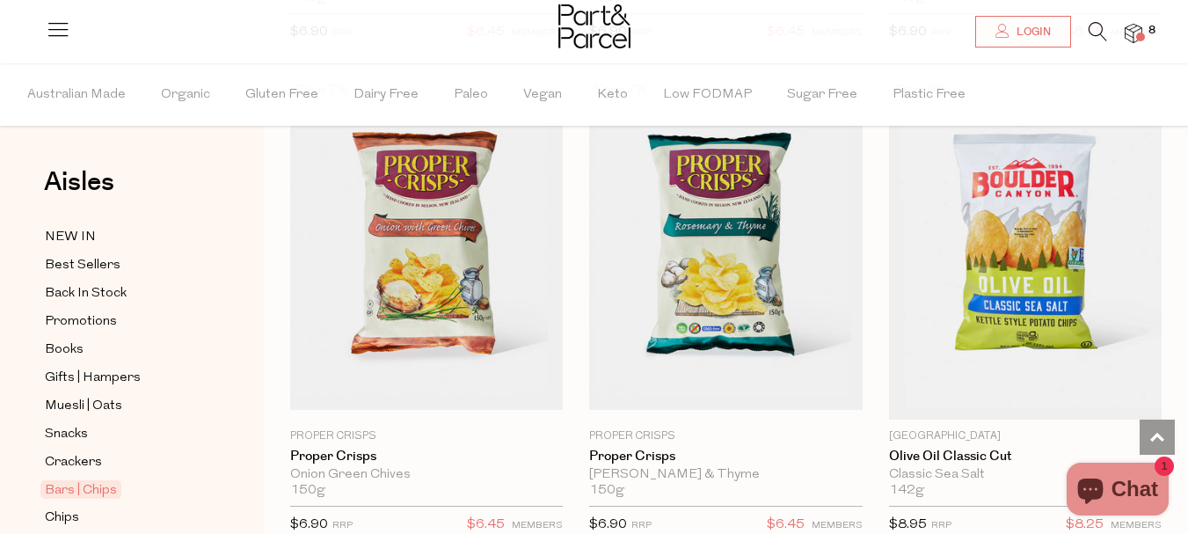
scroll to position [10247, 0]
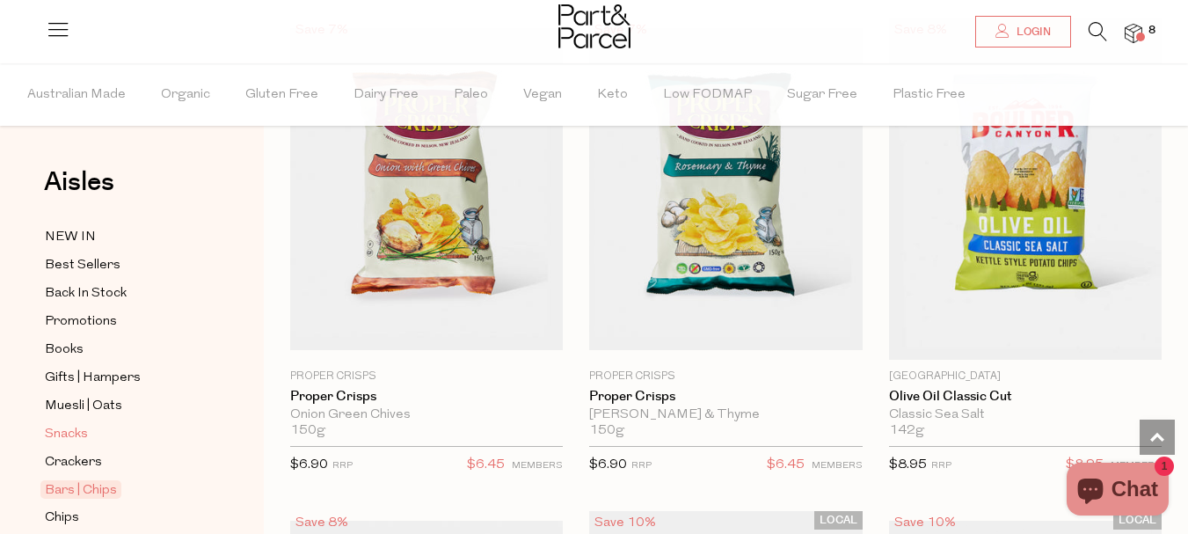
click at [72, 424] on span "Snacks" at bounding box center [66, 434] width 43 height 21
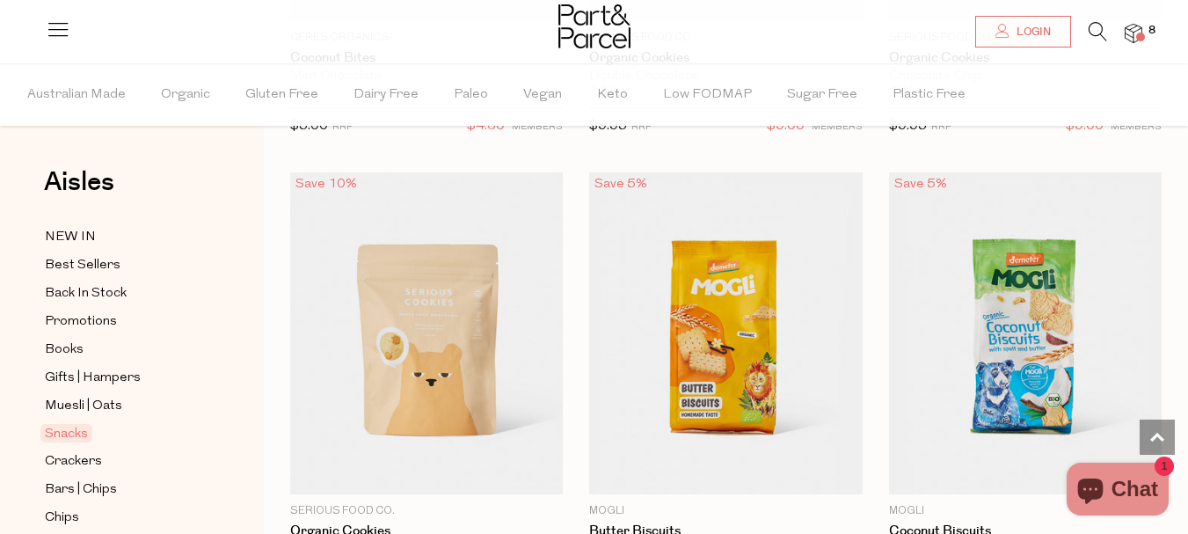
scroll to position [5366, 0]
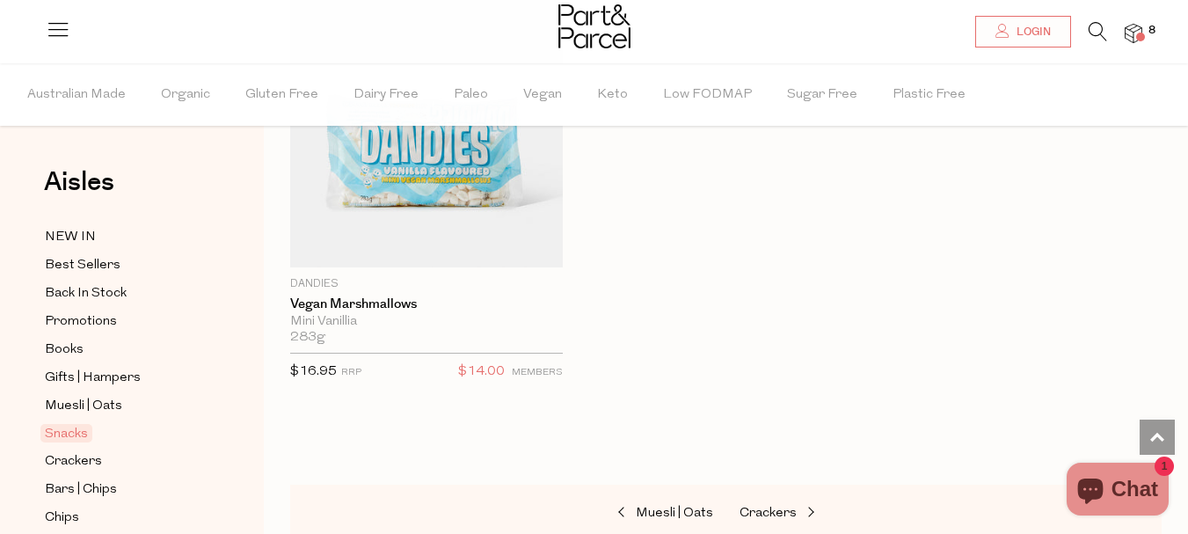
scroll to position [10907, 0]
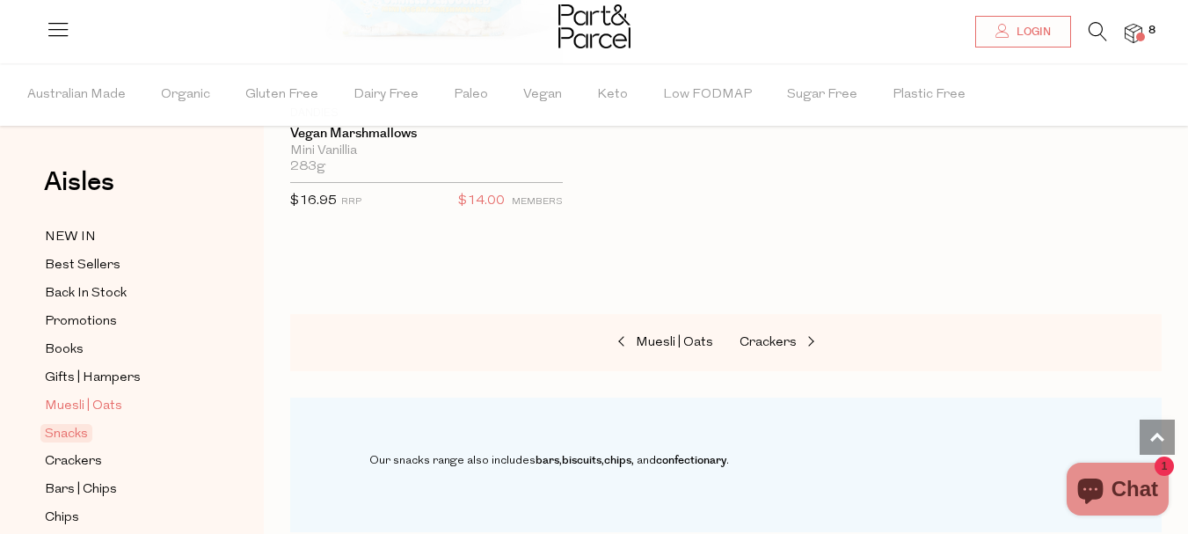
click at [51, 396] on span "Muesli | Oats" at bounding box center [83, 406] width 77 height 21
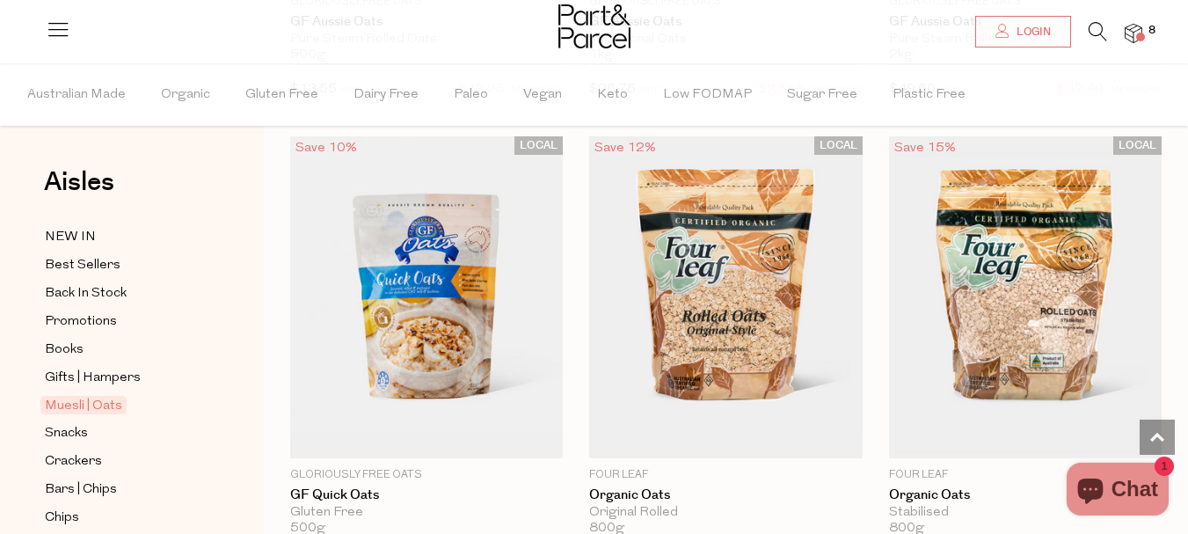
scroll to position [7235, 0]
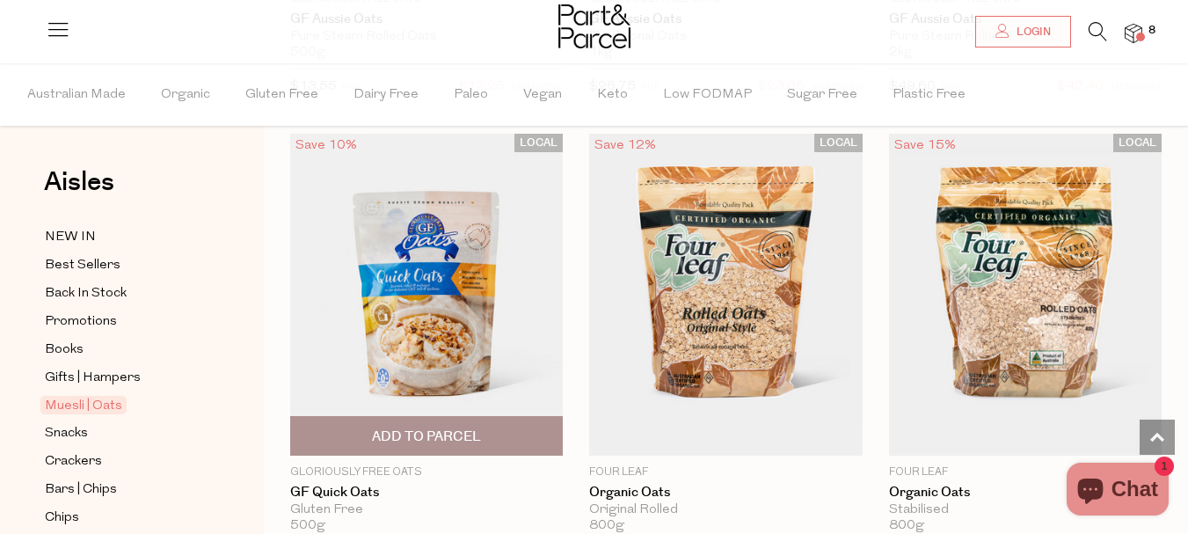
drag, startPoint x: 381, startPoint y: 303, endPoint x: 448, endPoint y: 404, distance: 120.5
click at [448, 417] on span "Add To Parcel" at bounding box center [427, 436] width 262 height 38
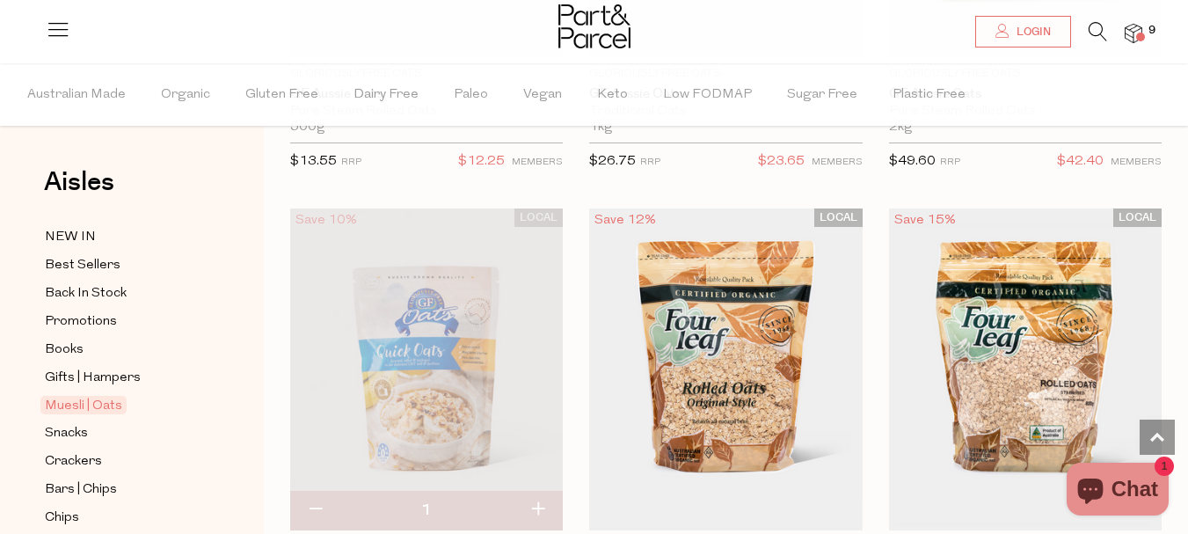
scroll to position [7081, 0]
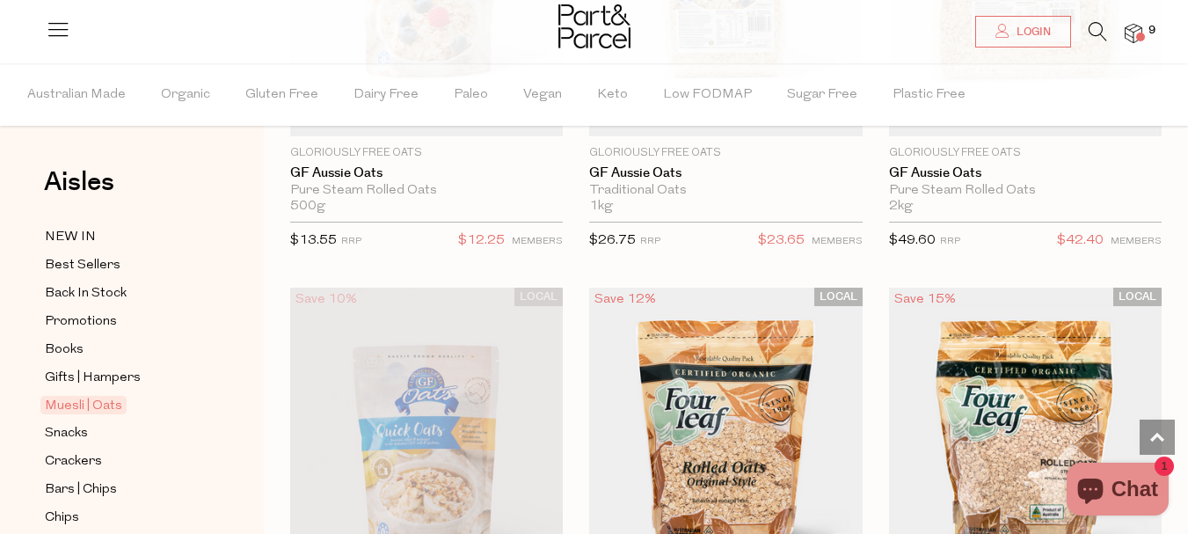
click at [1143, 32] on div at bounding box center [594, 28] width 1188 height 57
click at [1134, 34] on img at bounding box center [1134, 34] width 18 height 20
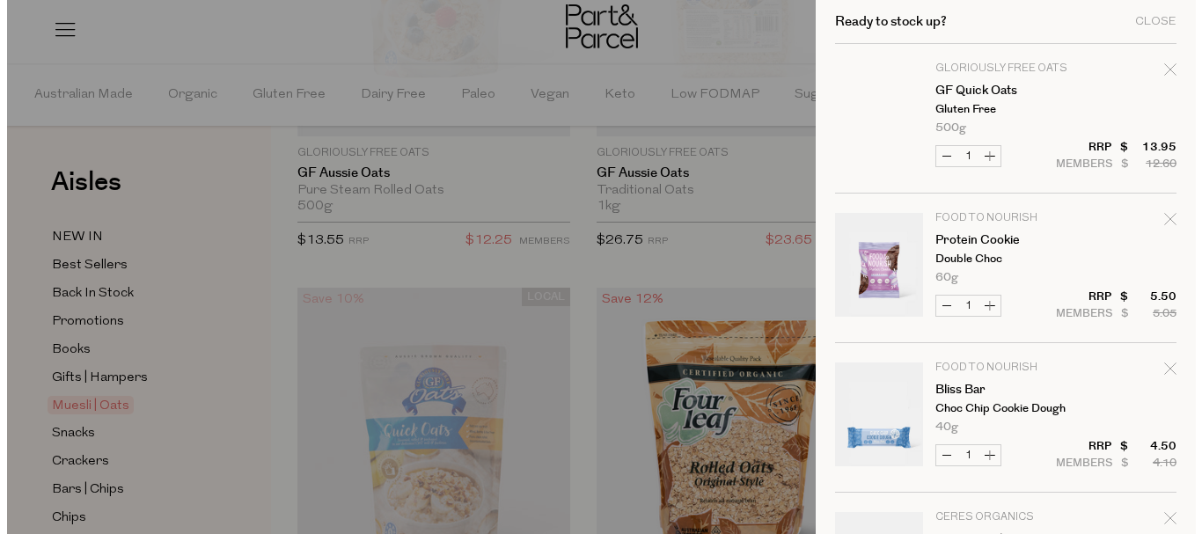
scroll to position [7155, 0]
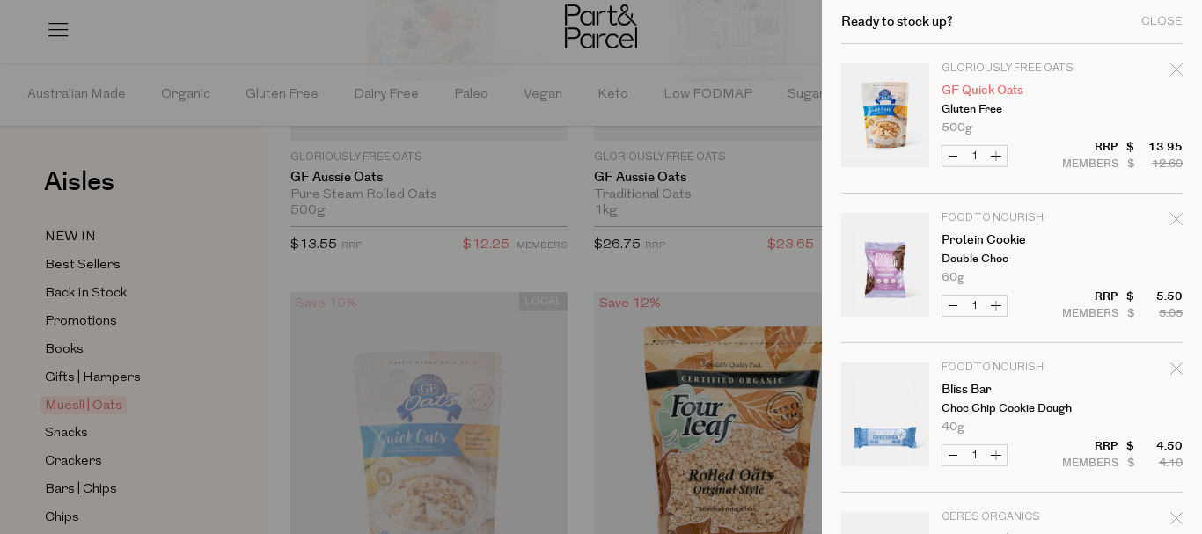
click at [962, 91] on link "GF Quick Oats" at bounding box center [1009, 90] width 136 height 12
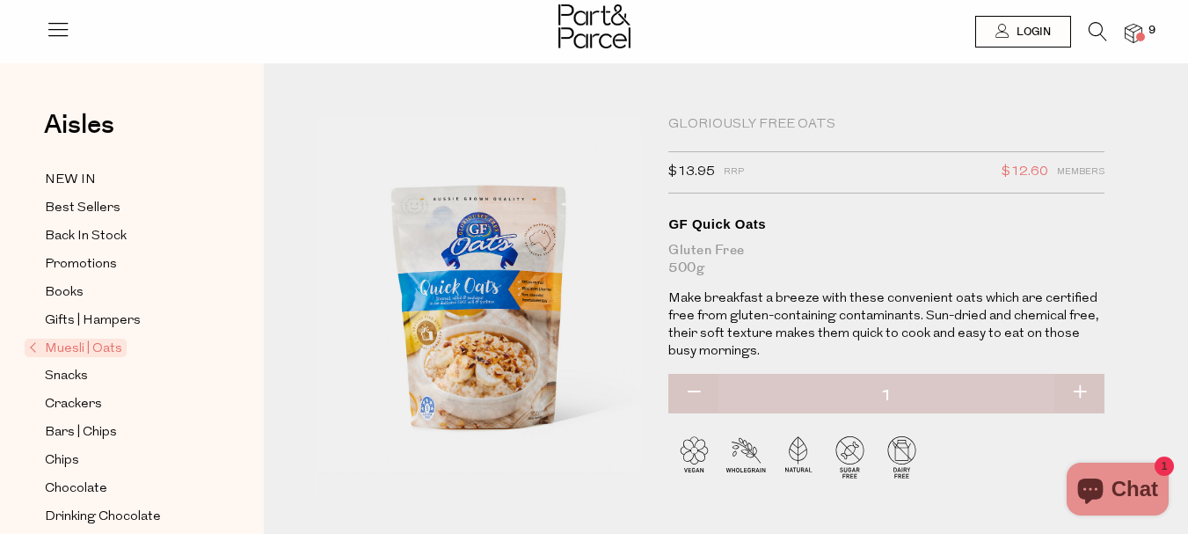
click at [1125, 33] on img at bounding box center [1134, 34] width 18 height 20
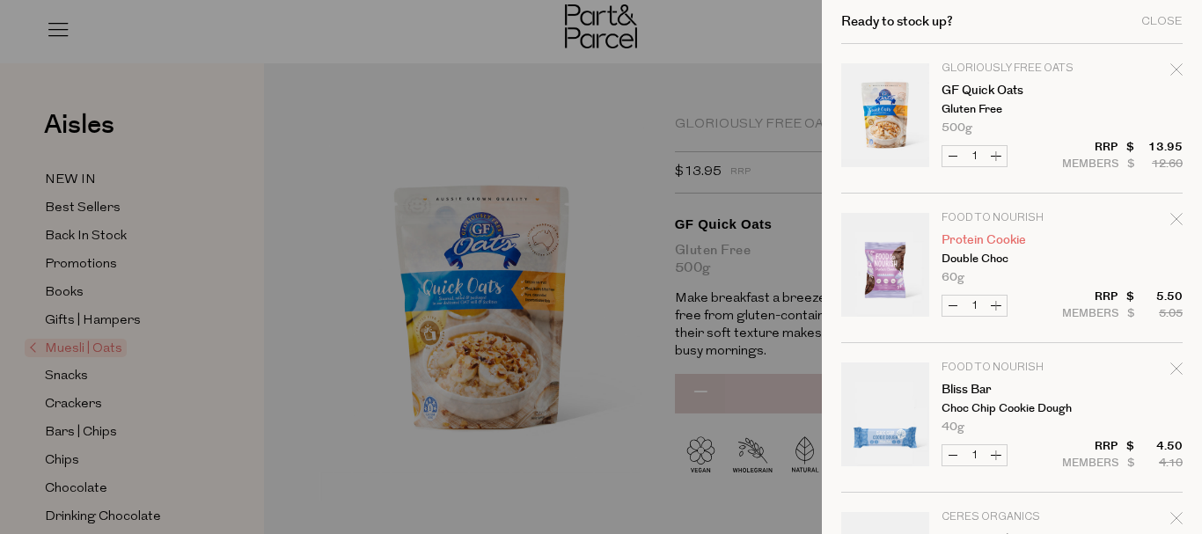
click at [1005, 235] on link "Protein Cookie" at bounding box center [1009, 240] width 136 height 12
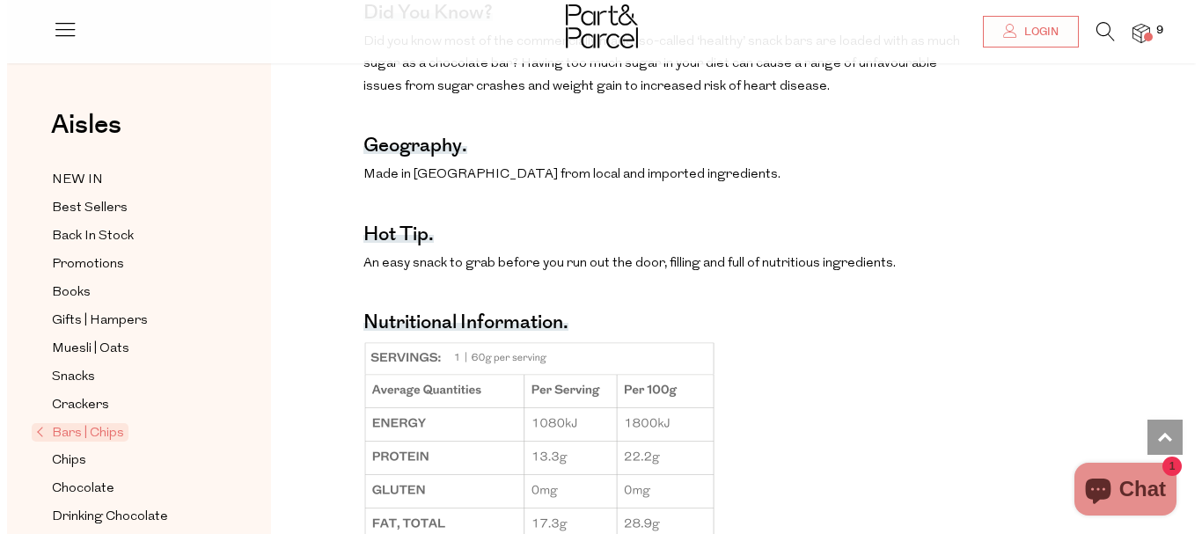
scroll to position [1341, 0]
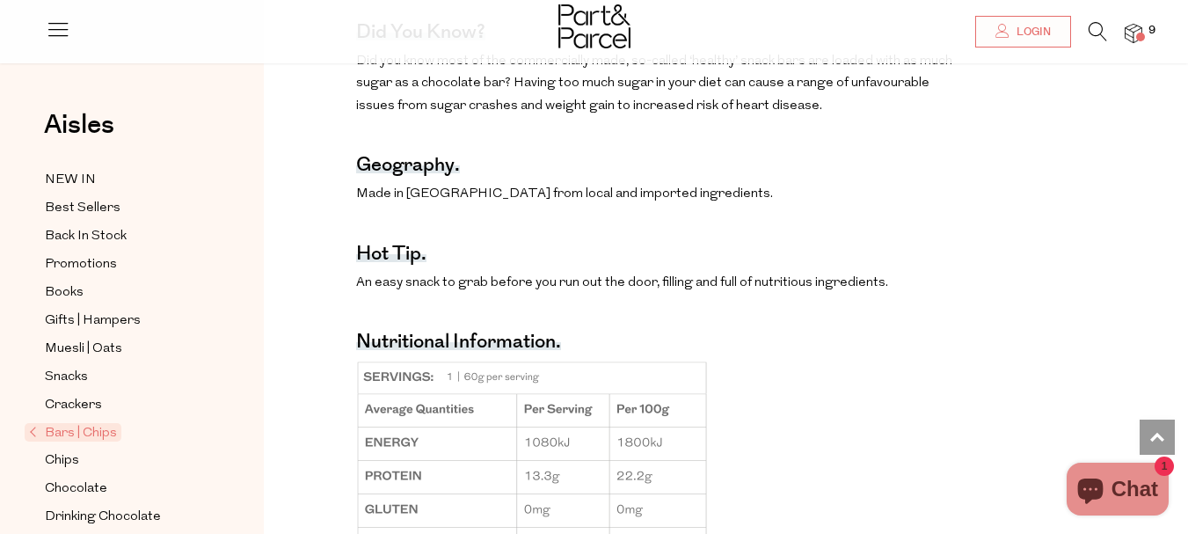
click at [1134, 40] on img at bounding box center [1134, 34] width 18 height 20
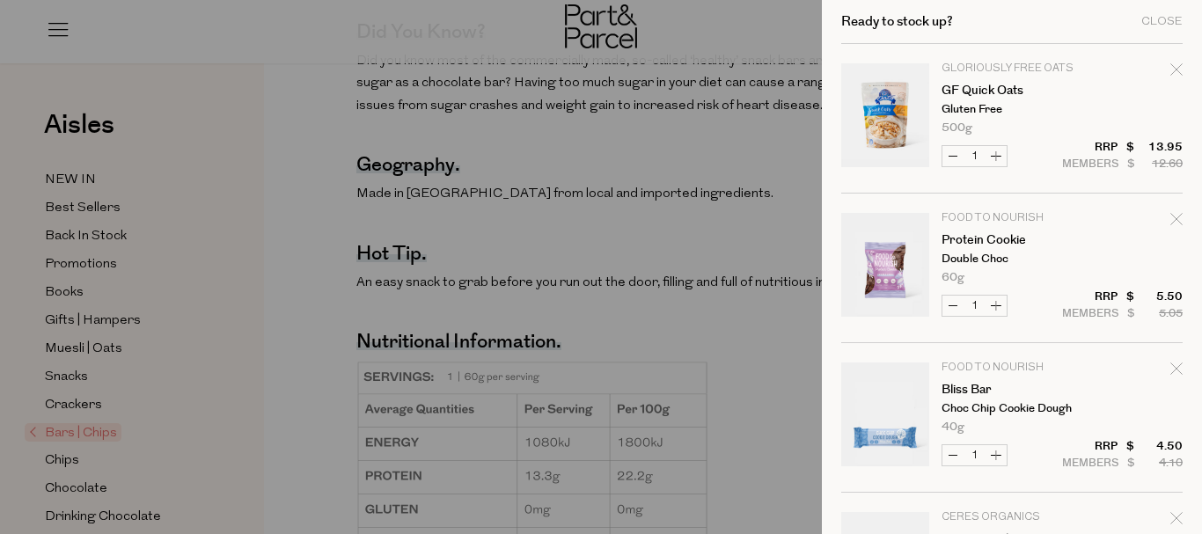
click at [1170, 218] on icon "Remove Protein Cookie" at bounding box center [1176, 219] width 12 height 12
type input "Add Membership"
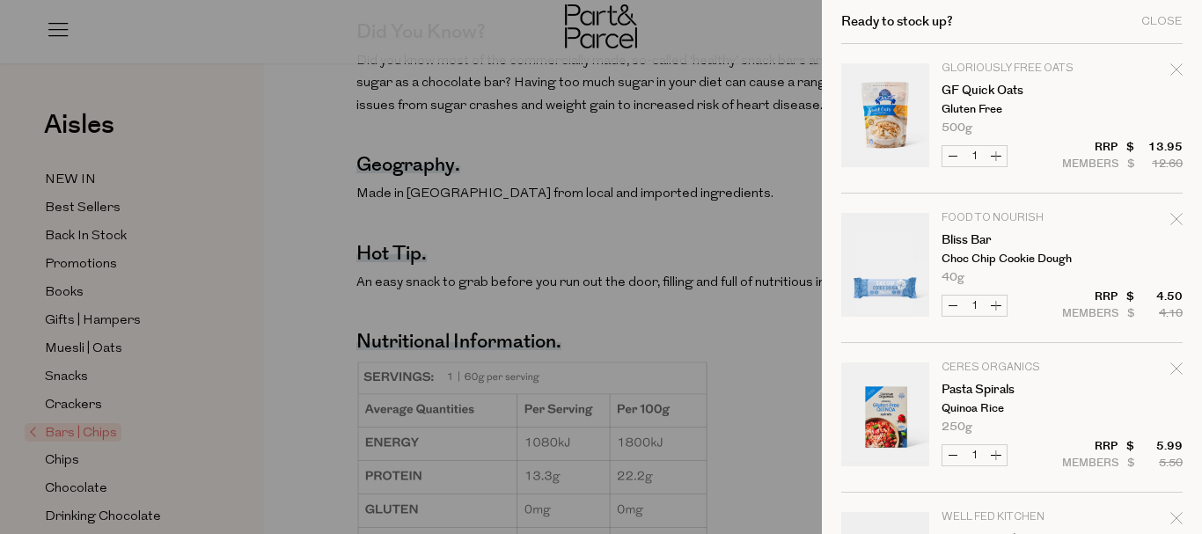
click at [870, 283] on link "Your cart" at bounding box center [885, 268] width 88 height 110
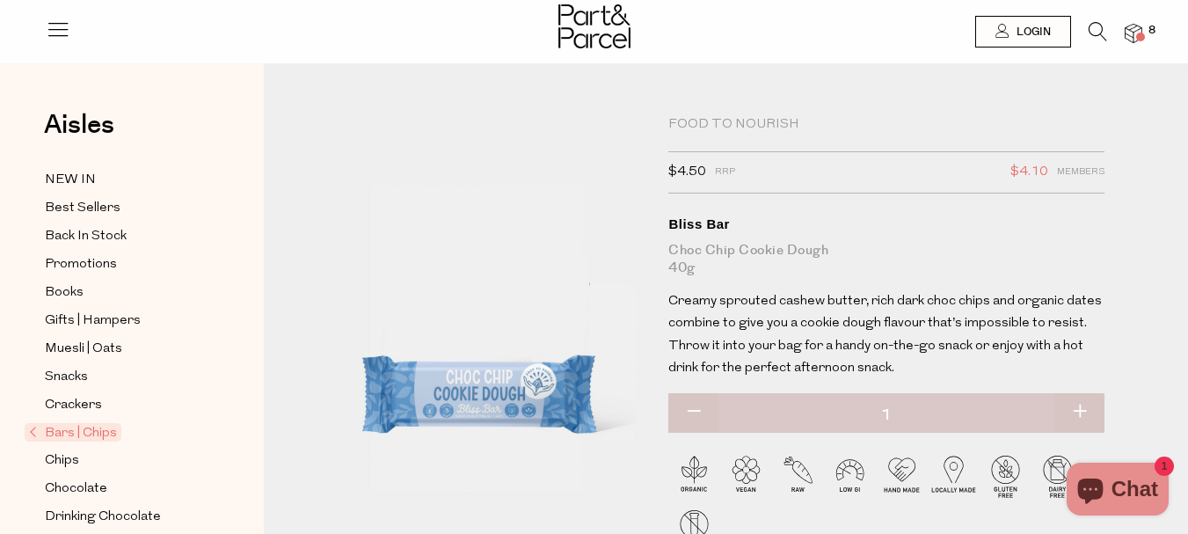
click at [1134, 35] on img at bounding box center [1134, 34] width 18 height 20
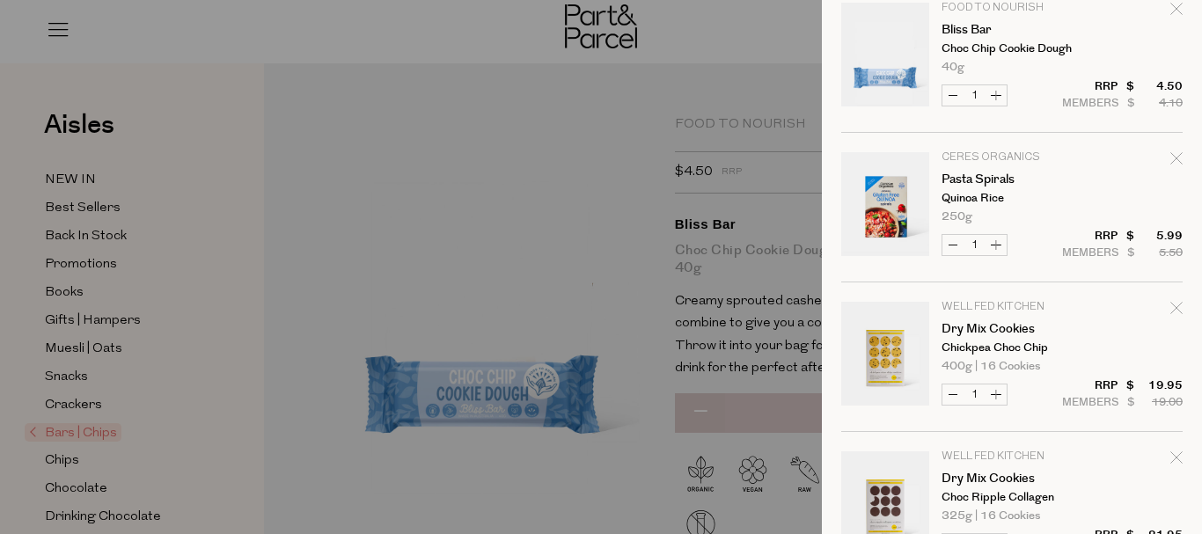
scroll to position [242, 0]
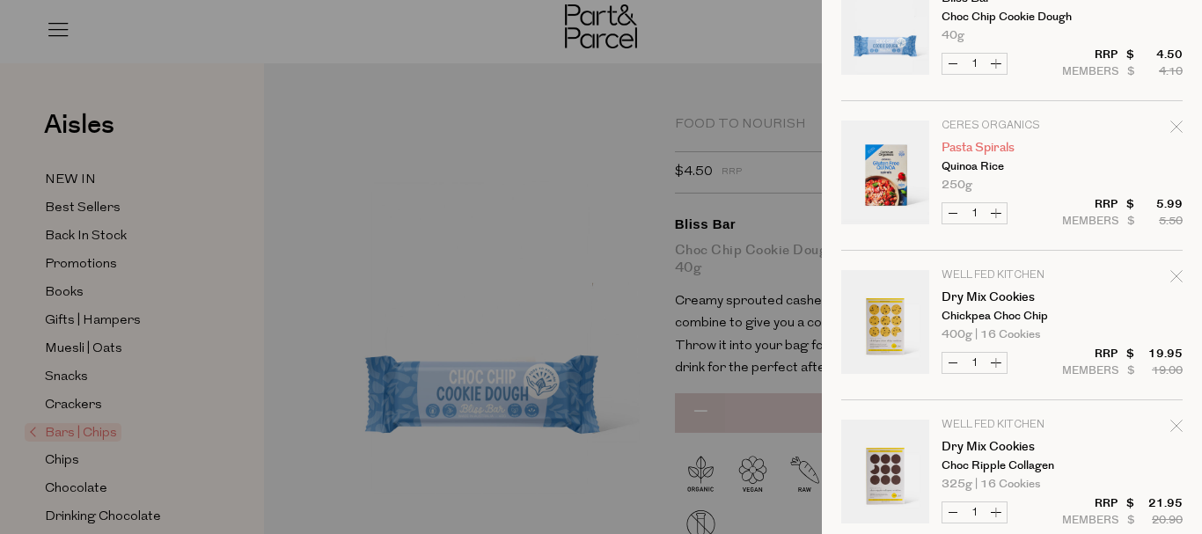
click at [968, 142] on link "Pasta Spirals" at bounding box center [1009, 148] width 136 height 12
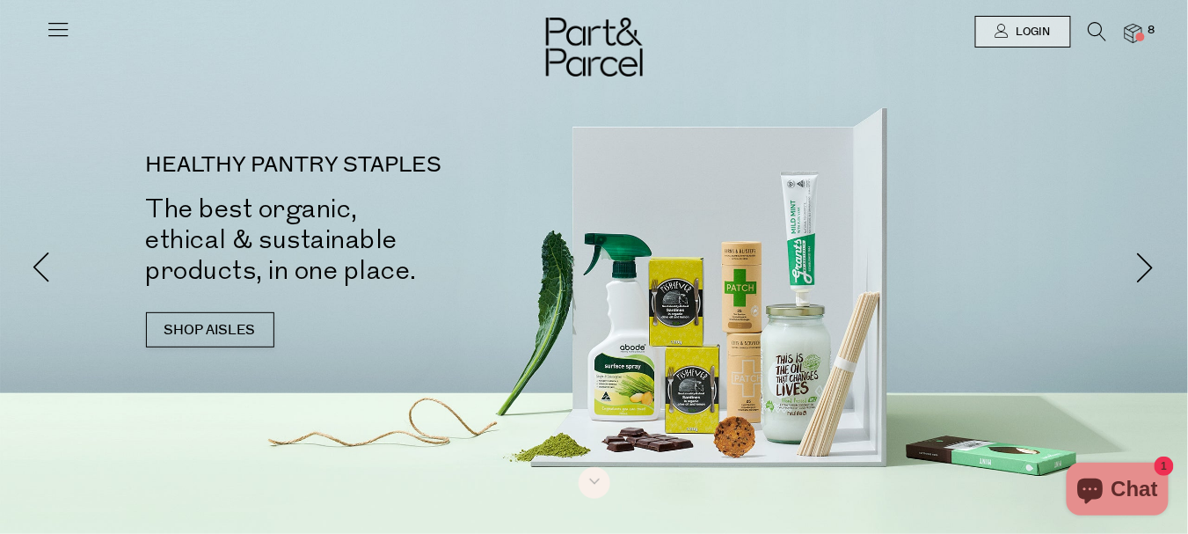
click at [1137, 29] on img at bounding box center [1134, 34] width 18 height 20
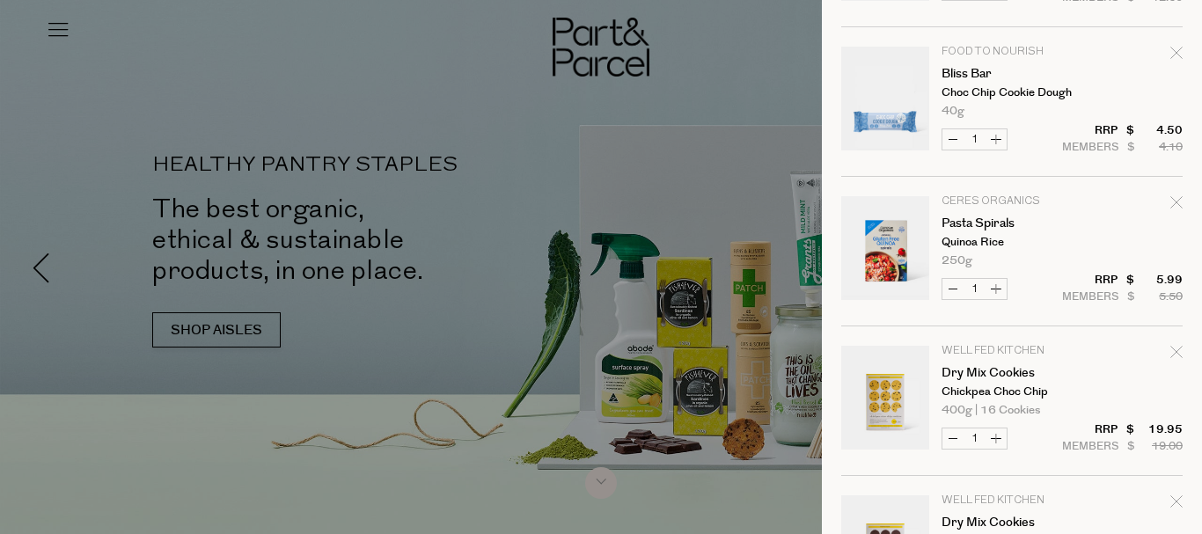
scroll to position [176, 0]
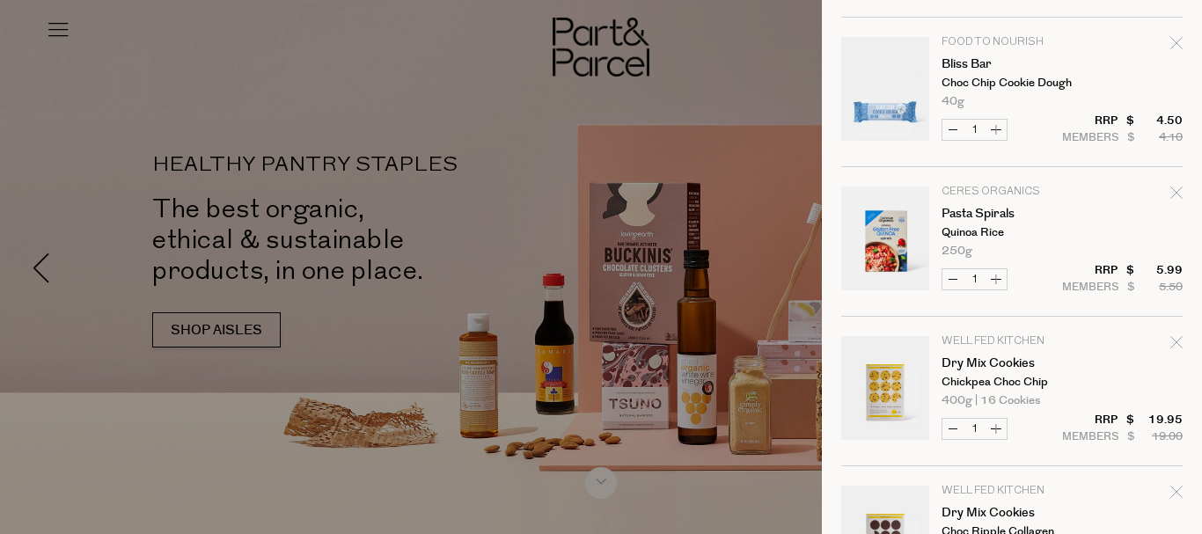
click at [1170, 190] on icon "Remove Pasta Spirals" at bounding box center [1176, 192] width 12 height 12
type input "Add Membership"
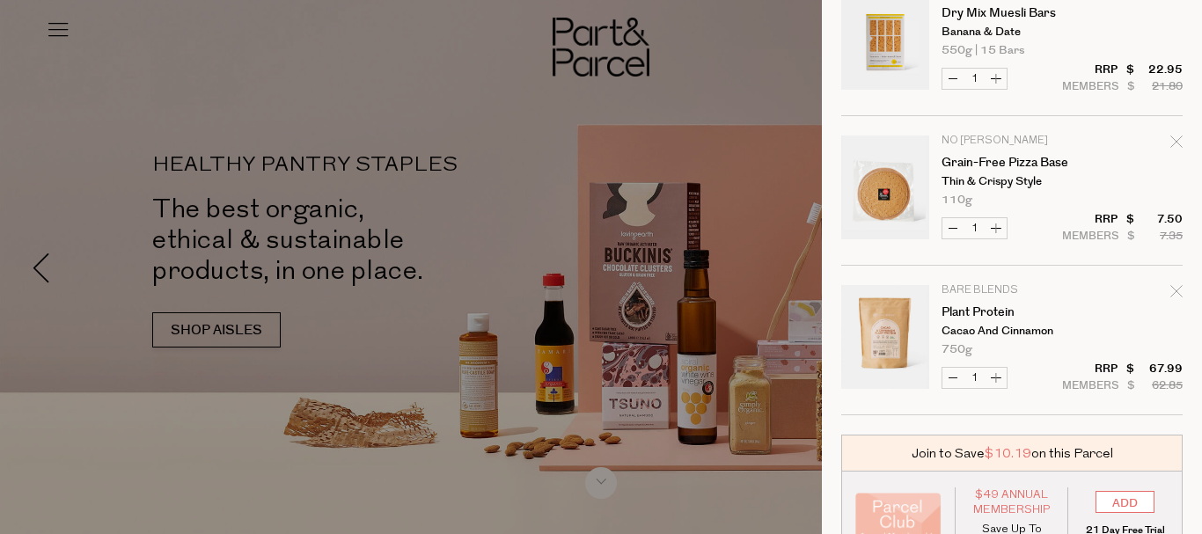
scroll to position [682, 0]
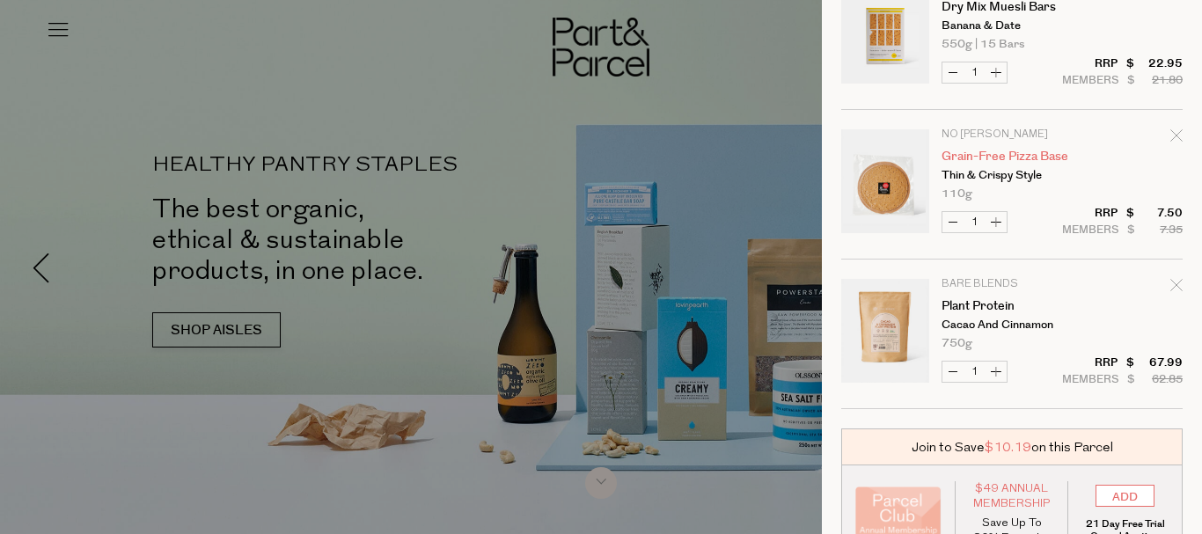
click at [981, 150] on link "Grain-Free Pizza Base" at bounding box center [1009, 156] width 136 height 12
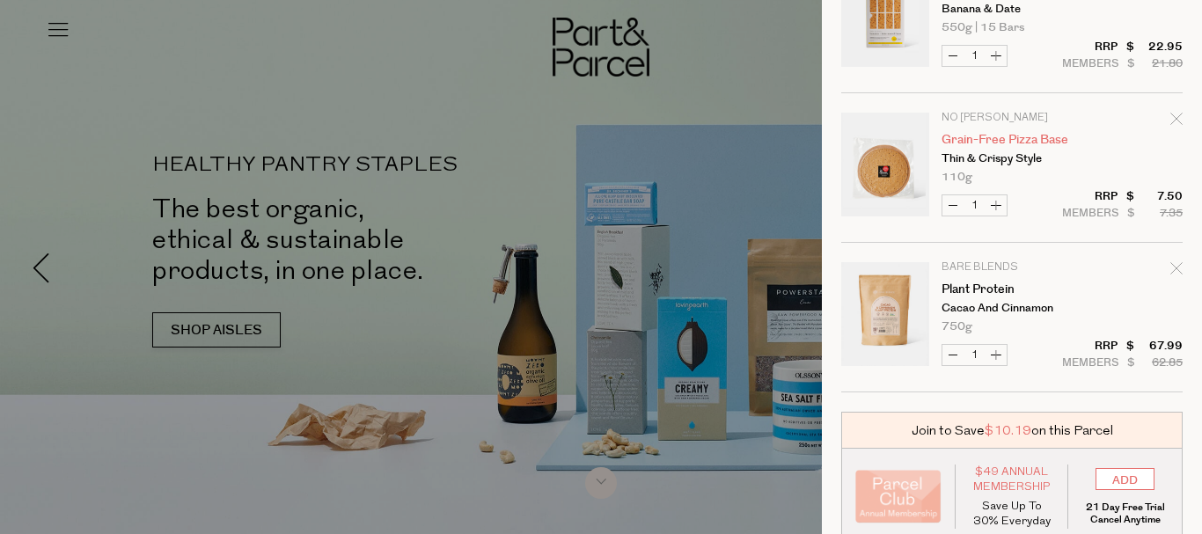
scroll to position [704, 0]
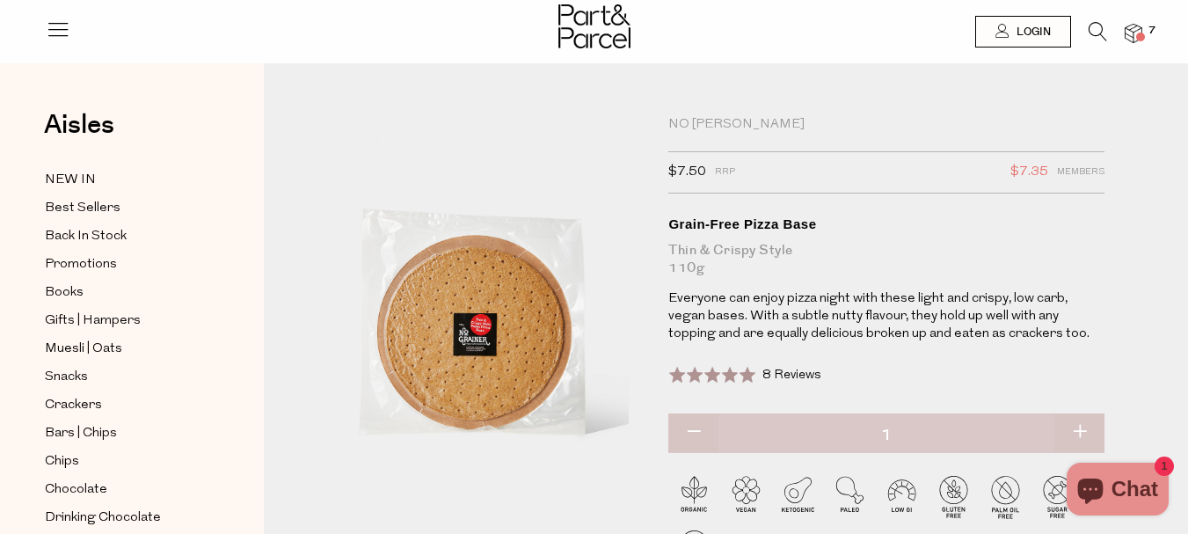
click at [1136, 29] on img at bounding box center [1134, 34] width 18 height 20
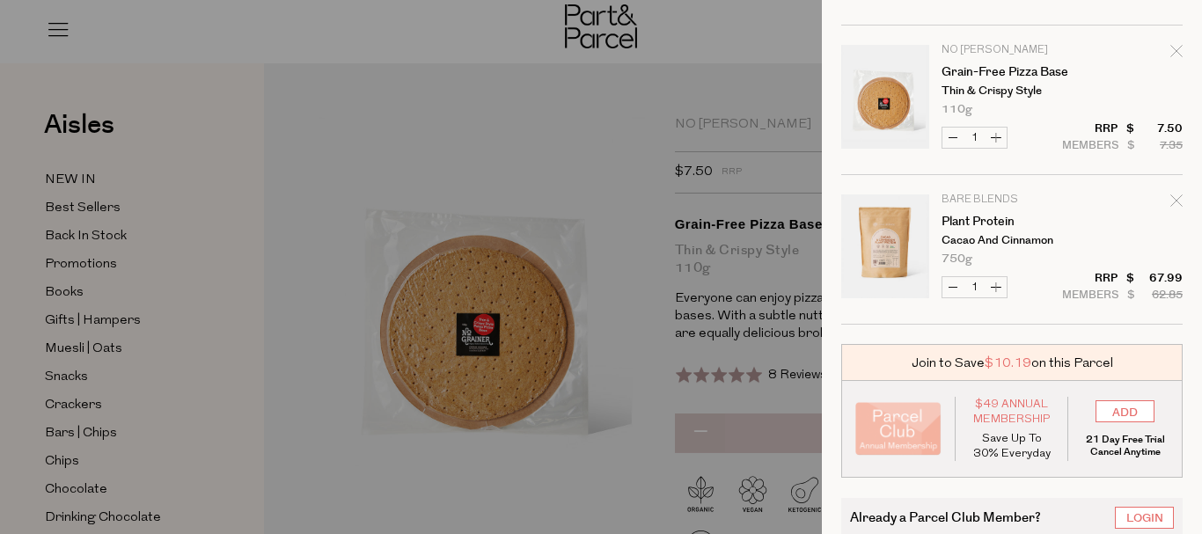
scroll to position [792, 0]
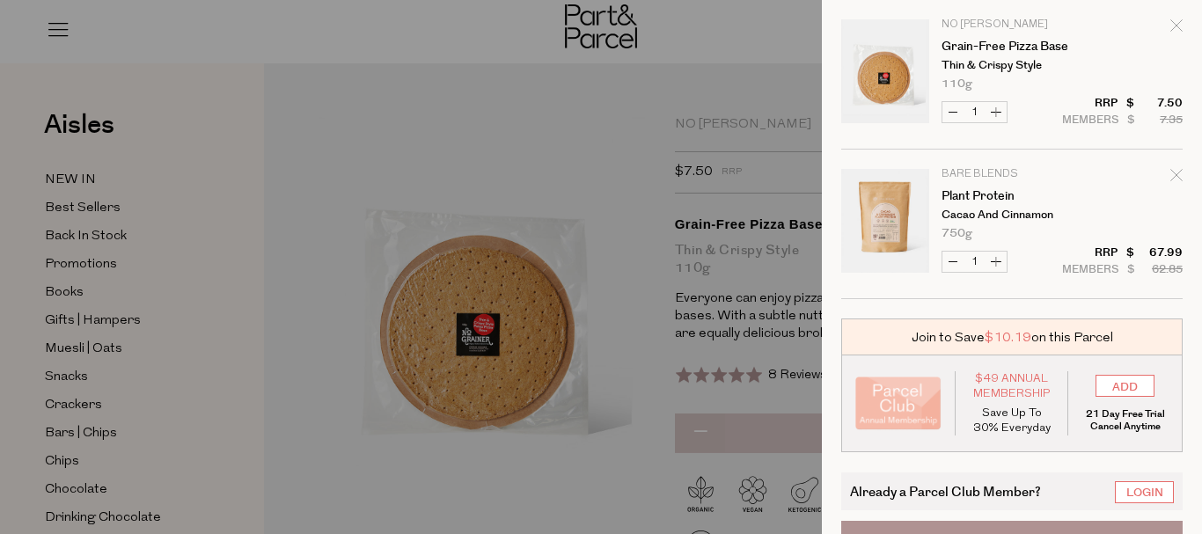
click at [884, 207] on link "Your cart" at bounding box center [885, 224] width 88 height 110
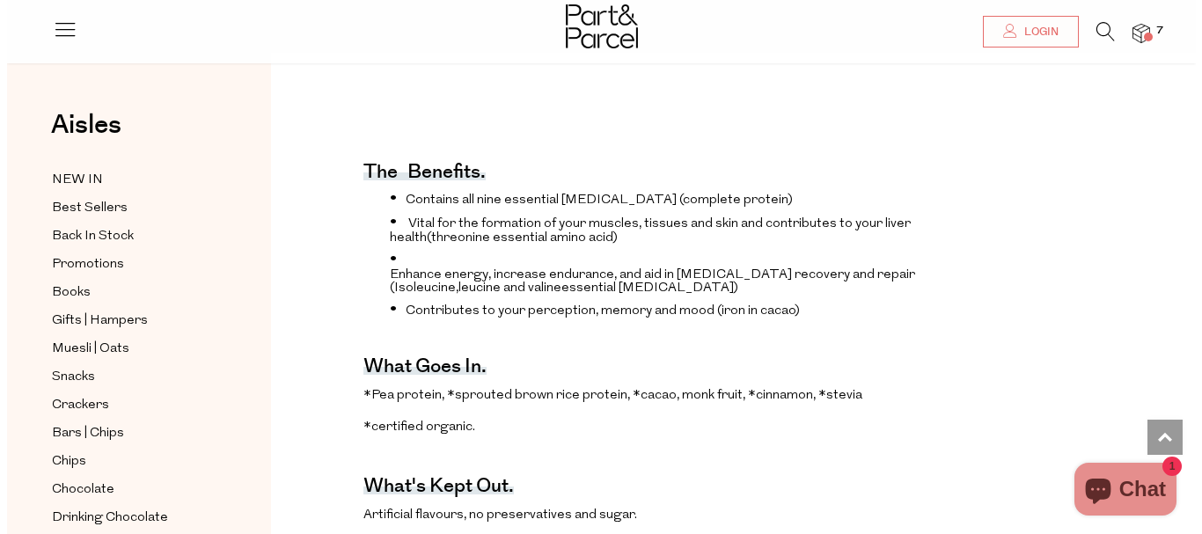
scroll to position [660, 0]
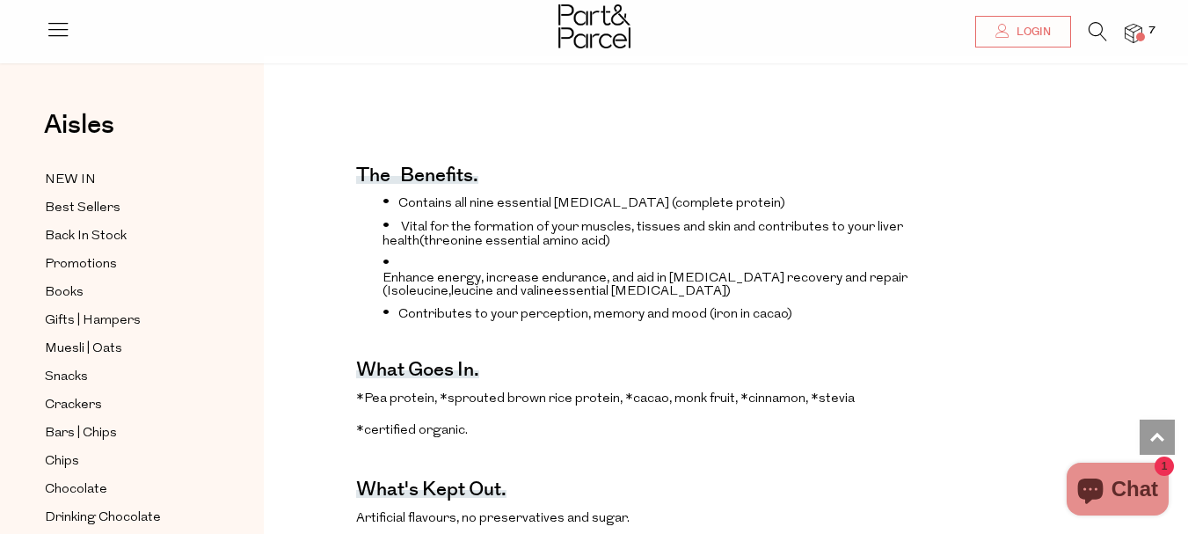
click at [1122, 40] on li "7" at bounding box center [1124, 34] width 35 height 24
click at [1130, 38] on img at bounding box center [1134, 34] width 18 height 20
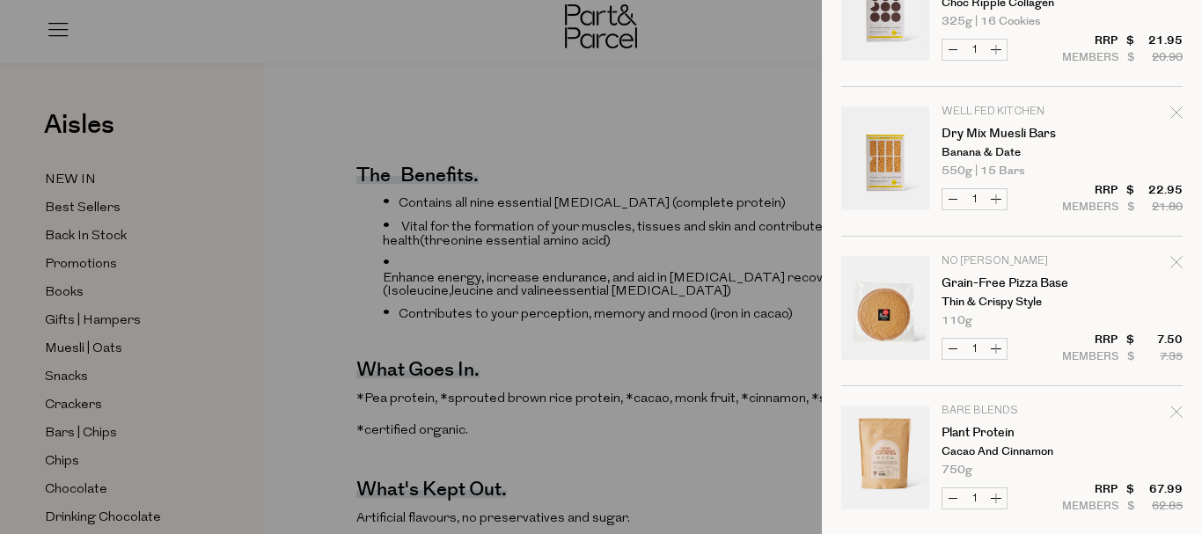
scroll to position [572, 0]
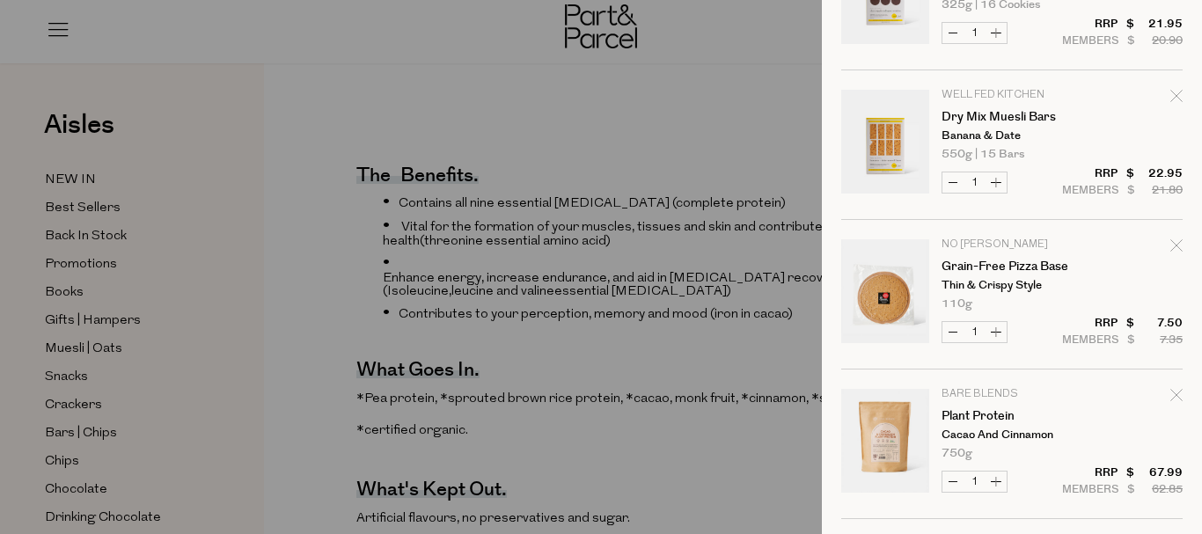
click at [1170, 395] on icon "Remove Plant Protein" at bounding box center [1175, 394] width 11 height 11
type input "Add Membership"
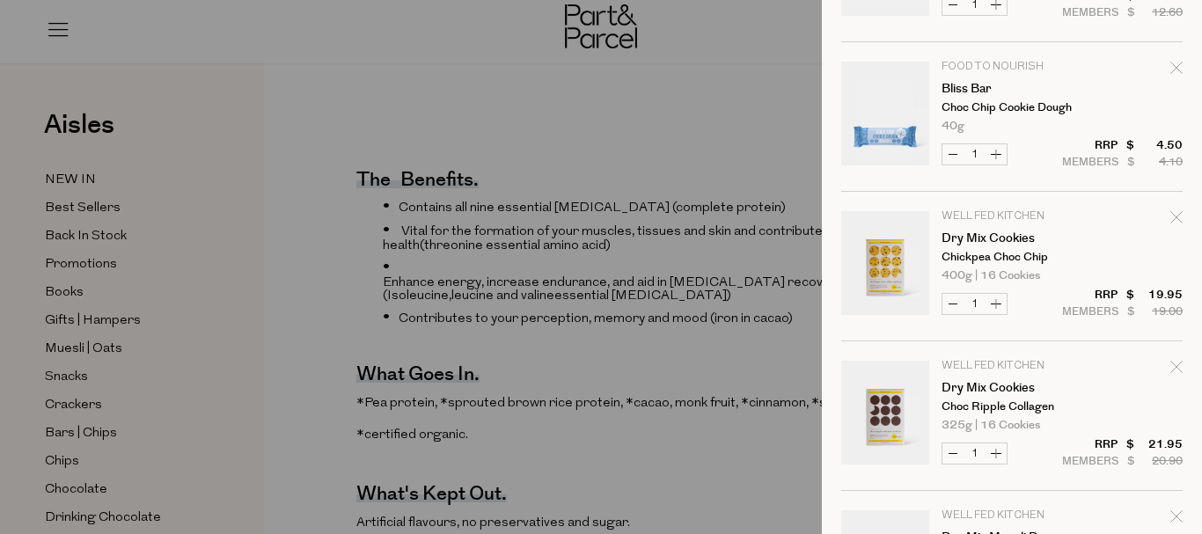
scroll to position [154, 0]
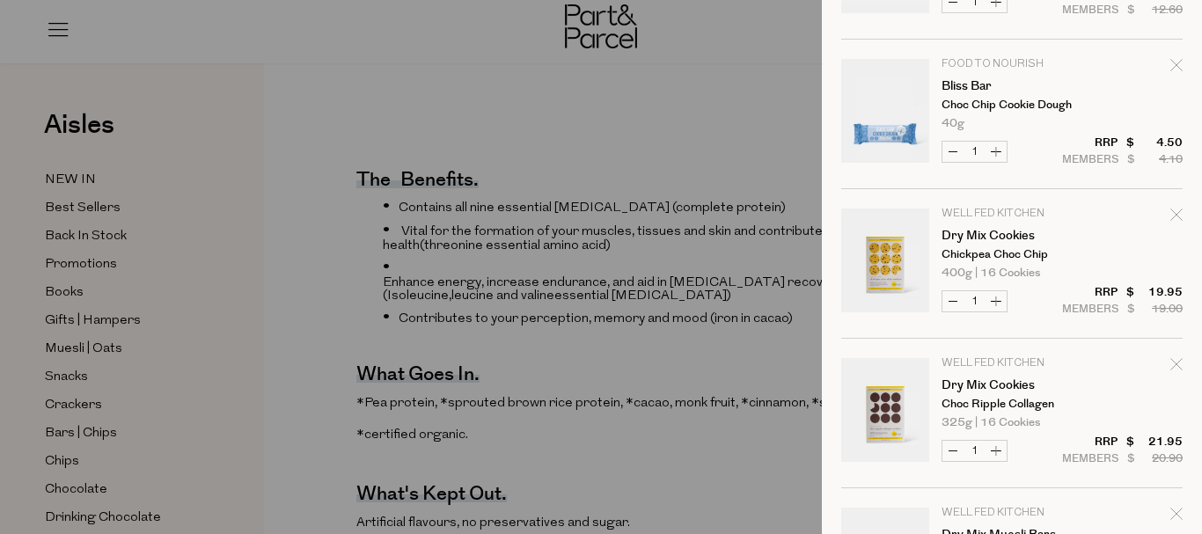
click at [1170, 69] on icon "Remove Bliss Bar" at bounding box center [1176, 65] width 12 height 12
type input "Add Membership"
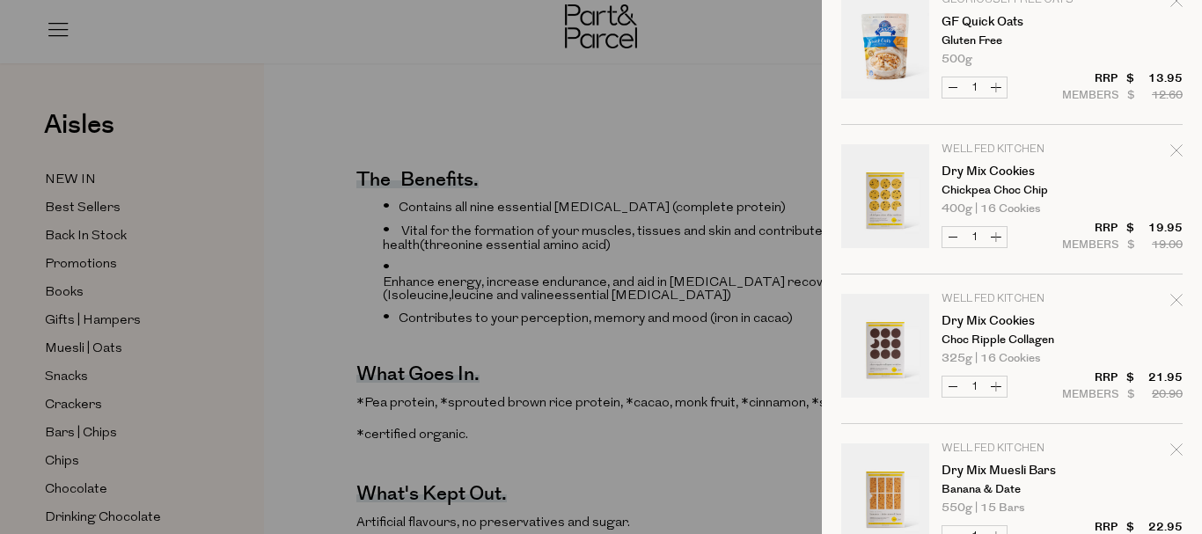
scroll to position [22, 0]
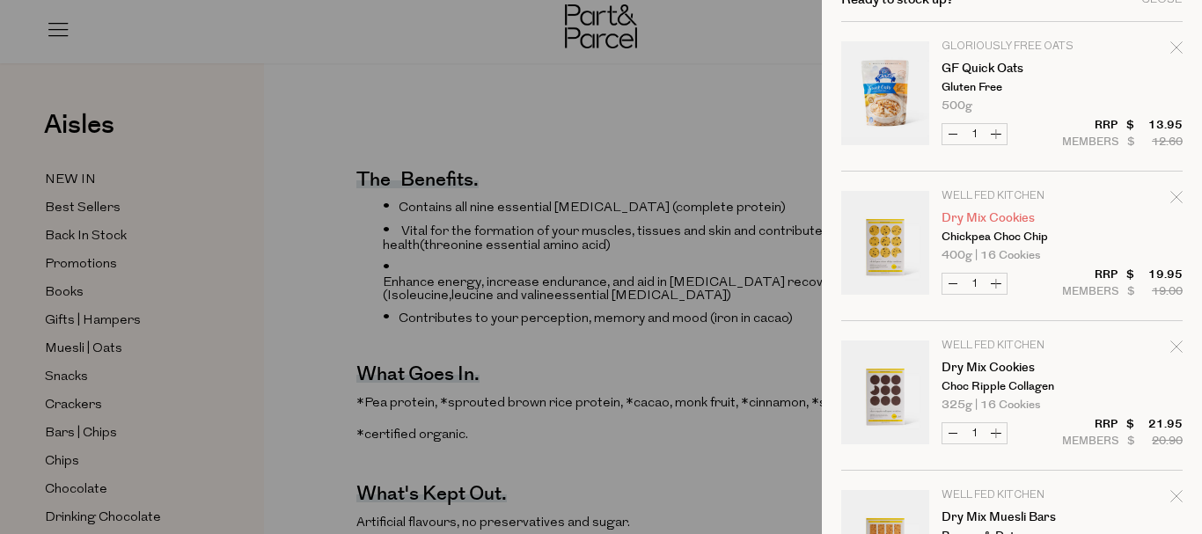
click at [997, 215] on link "Dry Mix Cookies" at bounding box center [1009, 218] width 136 height 12
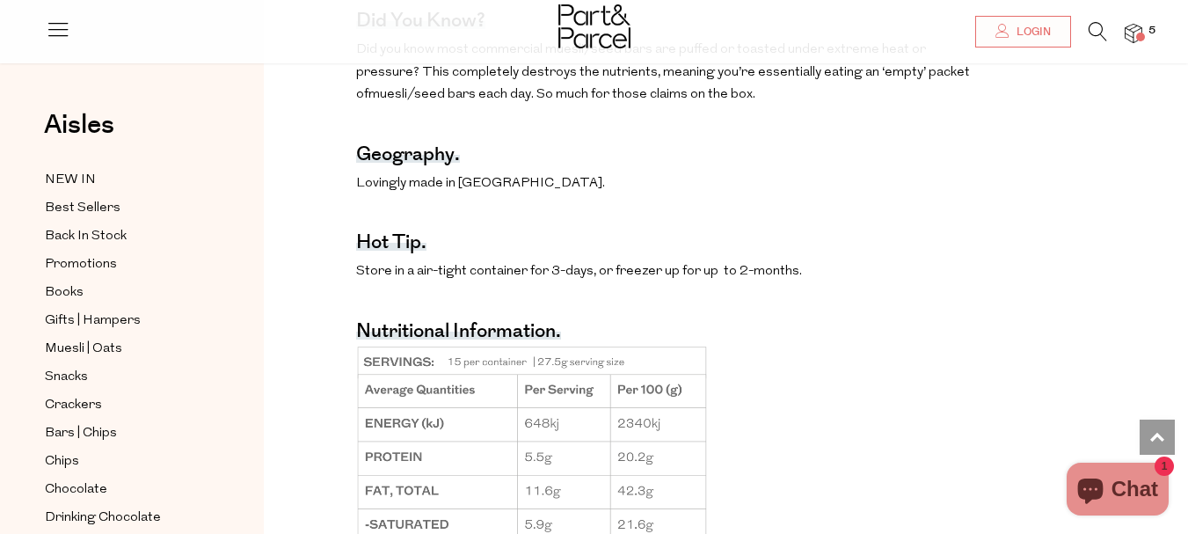
scroll to position [1122, 0]
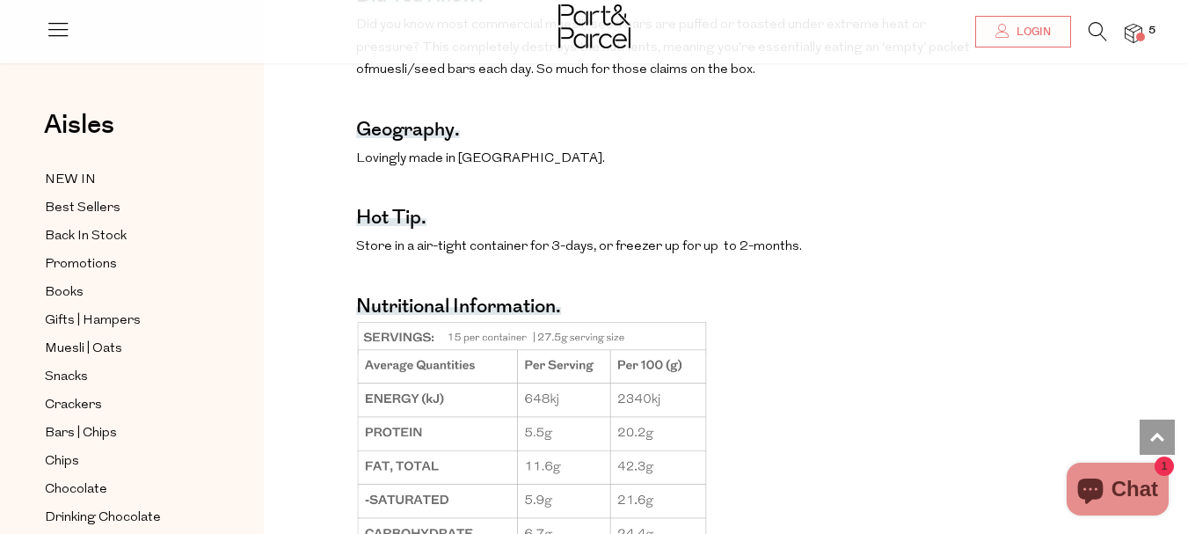
click at [819, 334] on p at bounding box center [663, 469] width 614 height 303
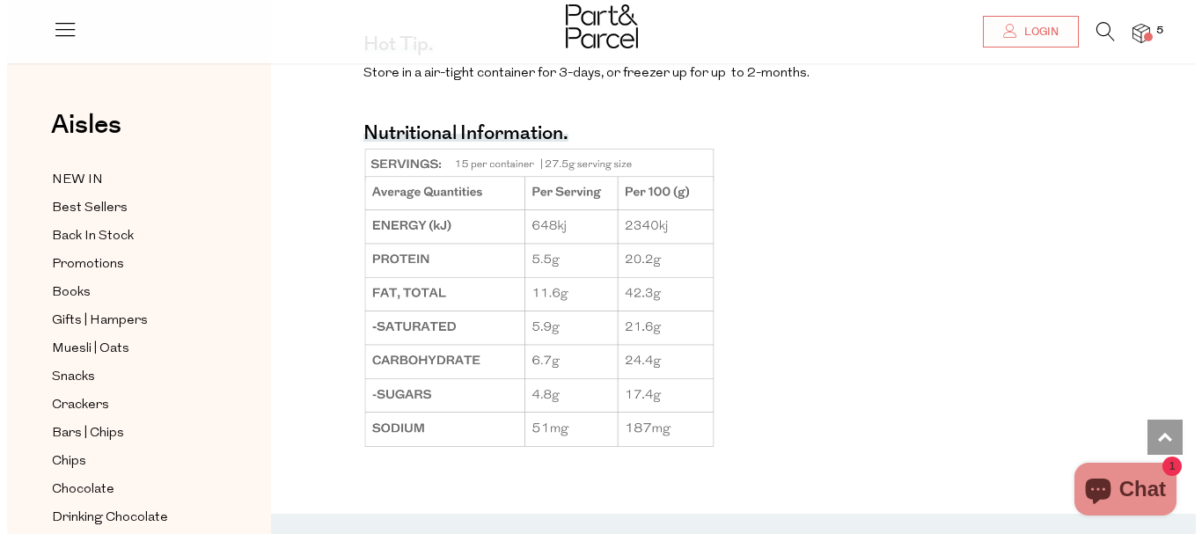
scroll to position [1297, 0]
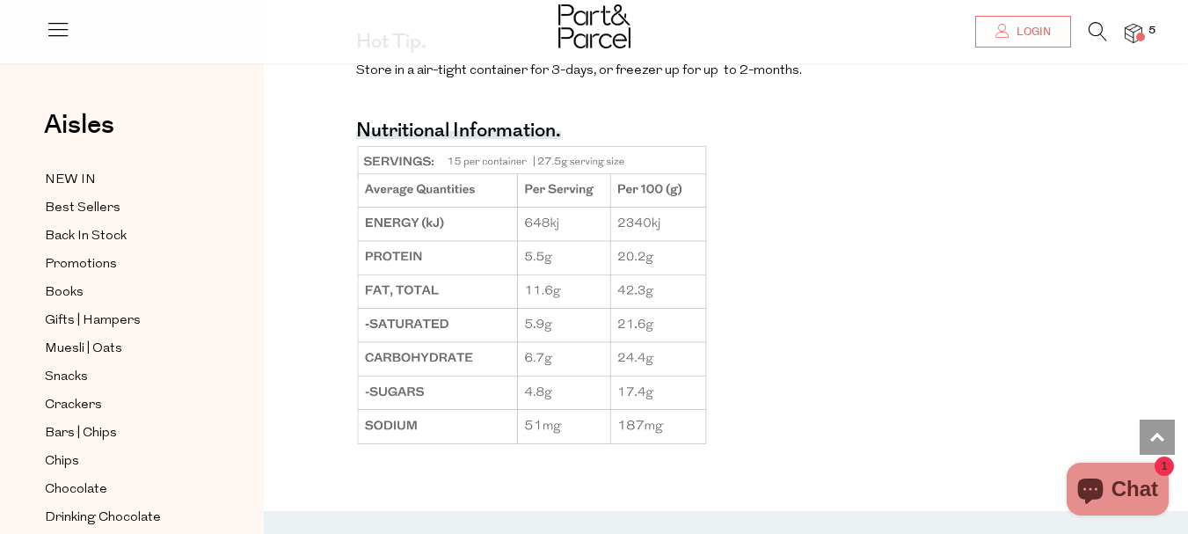
click at [1134, 40] on img at bounding box center [1134, 34] width 18 height 20
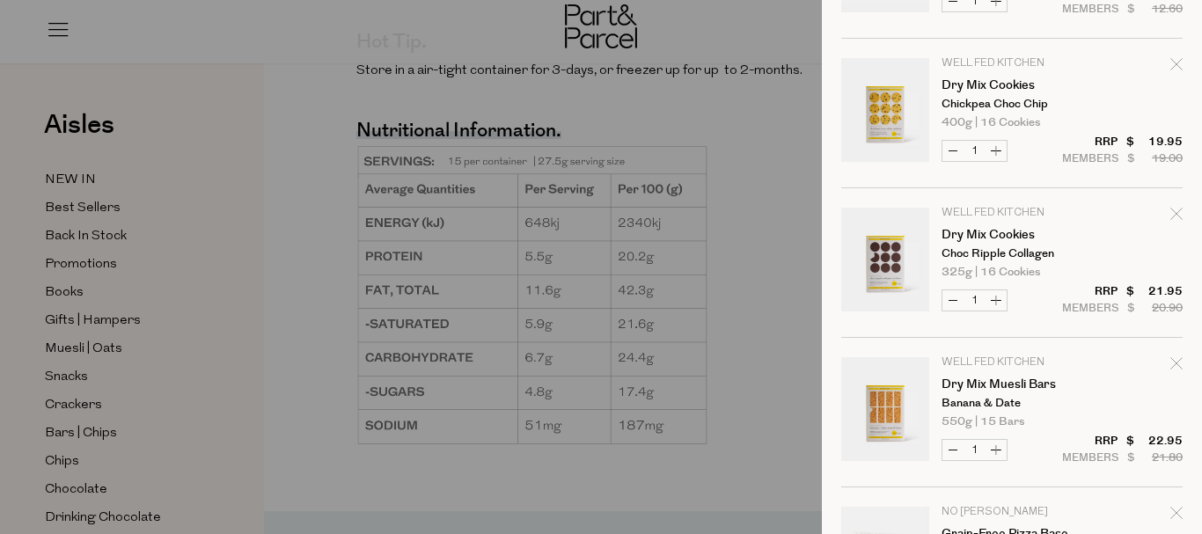
scroll to position [198, 0]
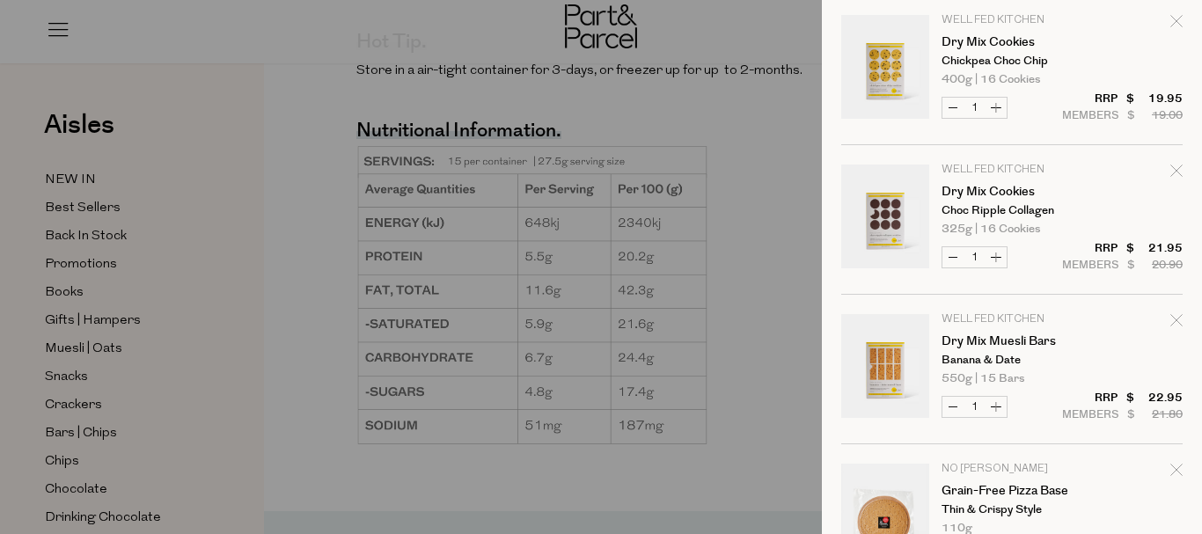
click at [985, 206] on p "Choc Ripple Collagen" at bounding box center [1009, 210] width 136 height 11
click at [901, 226] on link "Your cart" at bounding box center [885, 219] width 88 height 110
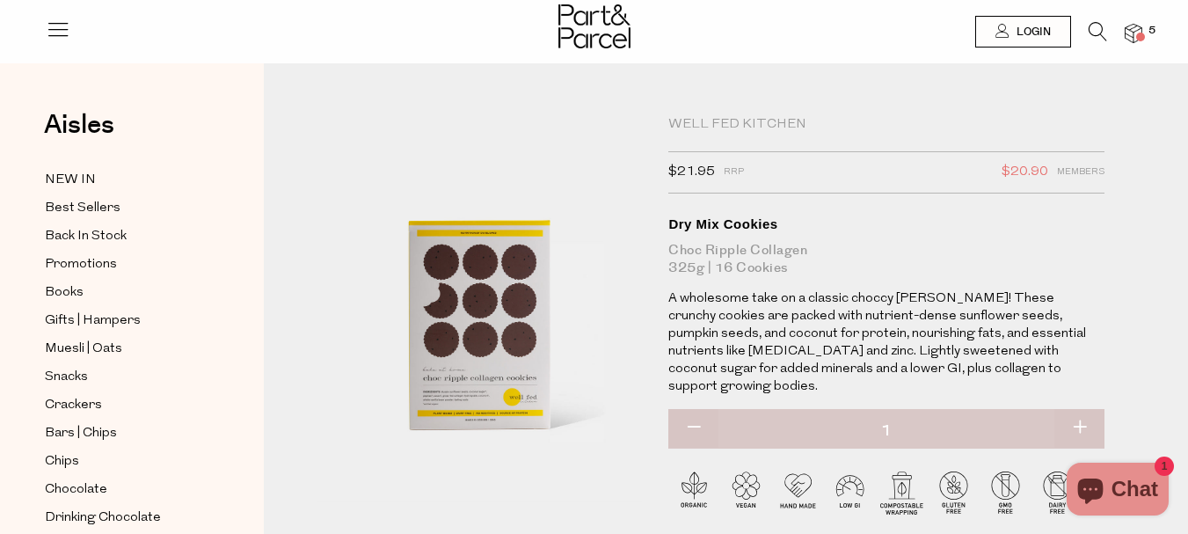
click at [1143, 33] on span at bounding box center [1140, 37] width 9 height 9
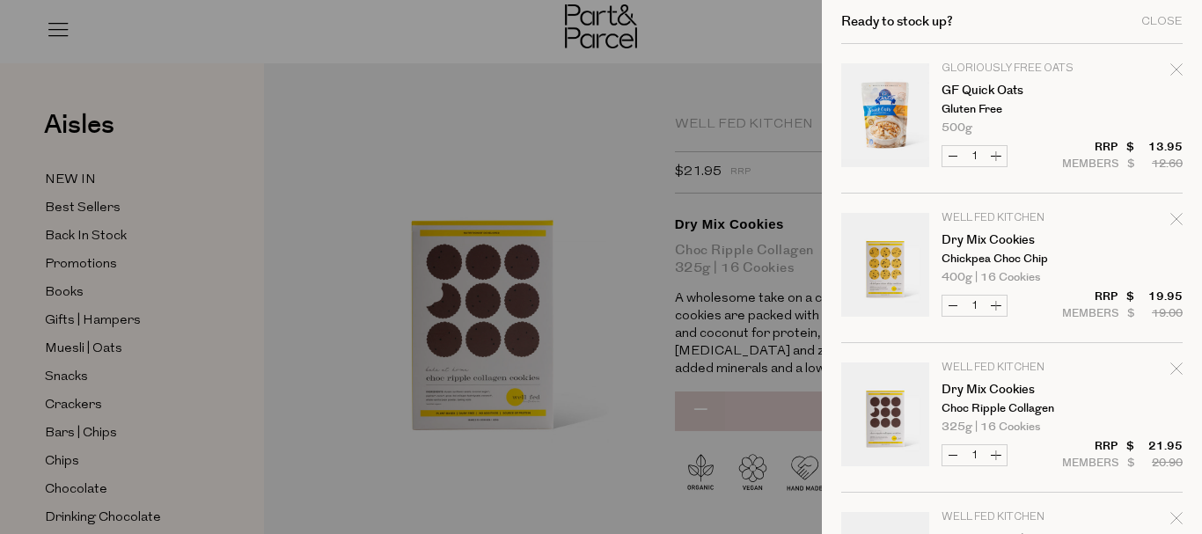
click at [1170, 218] on icon "Remove Dry Mix Cookies" at bounding box center [1176, 219] width 12 height 12
type input "Add Membership"
click at [894, 404] on link "Your cart" at bounding box center [885, 417] width 88 height 110
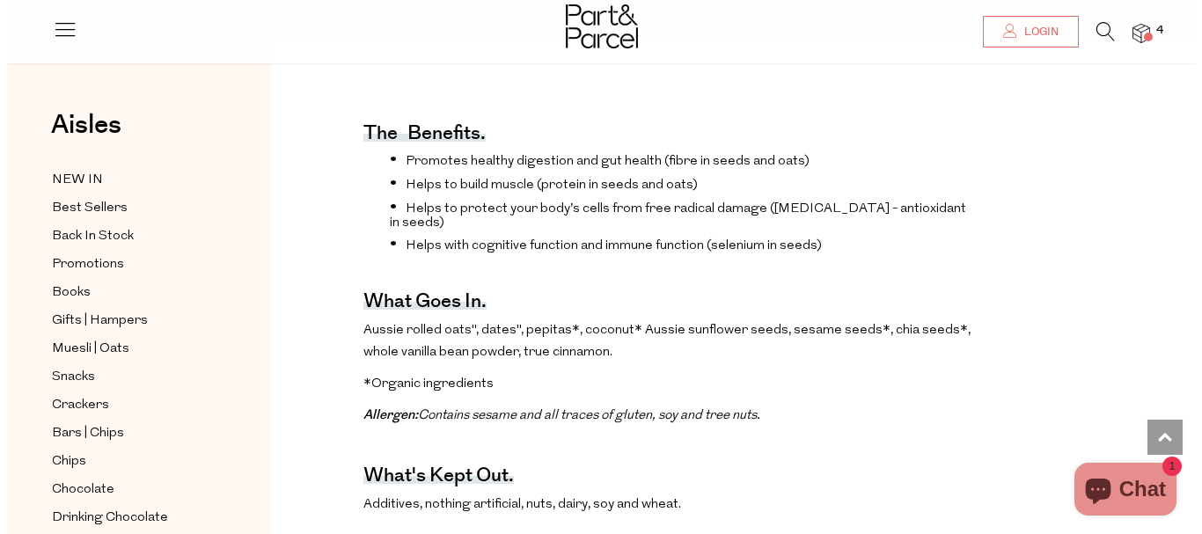
scroll to position [748, 0]
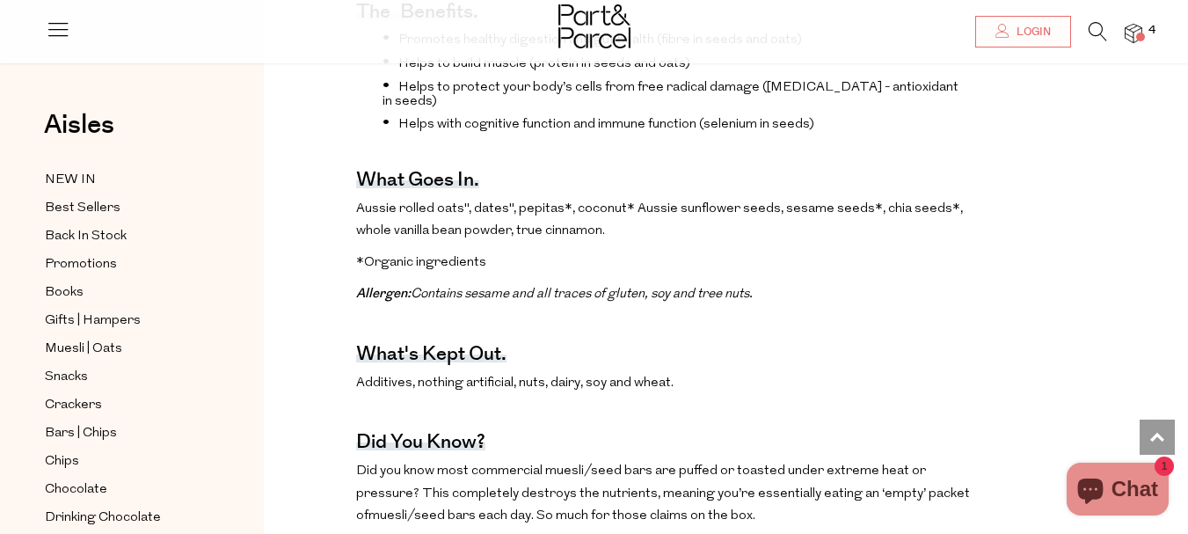
click at [1144, 32] on span "4" at bounding box center [1152, 31] width 16 height 16
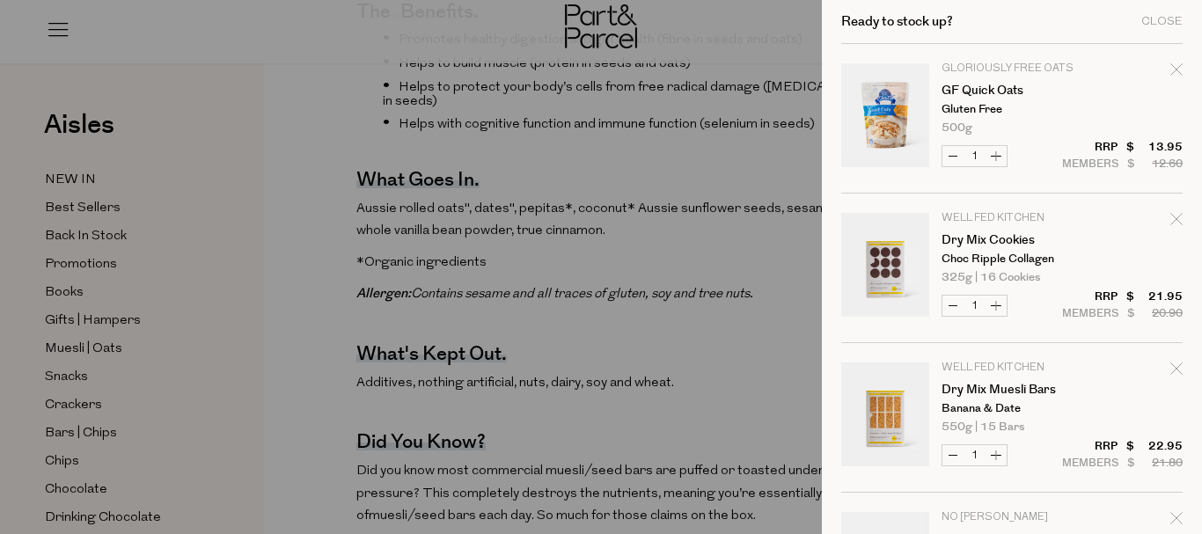
click at [1170, 371] on icon "Remove Dry Mix Muesli Bars" at bounding box center [1176, 368] width 12 height 12
type input "Add Membership"
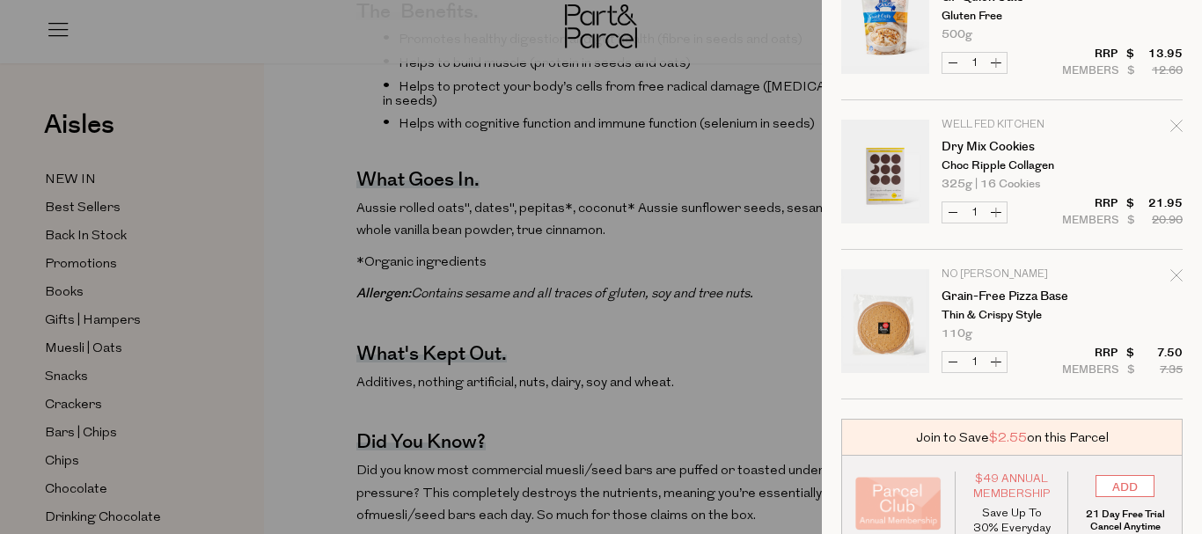
scroll to position [0, 0]
